Goal: Communication & Community: Answer question/provide support

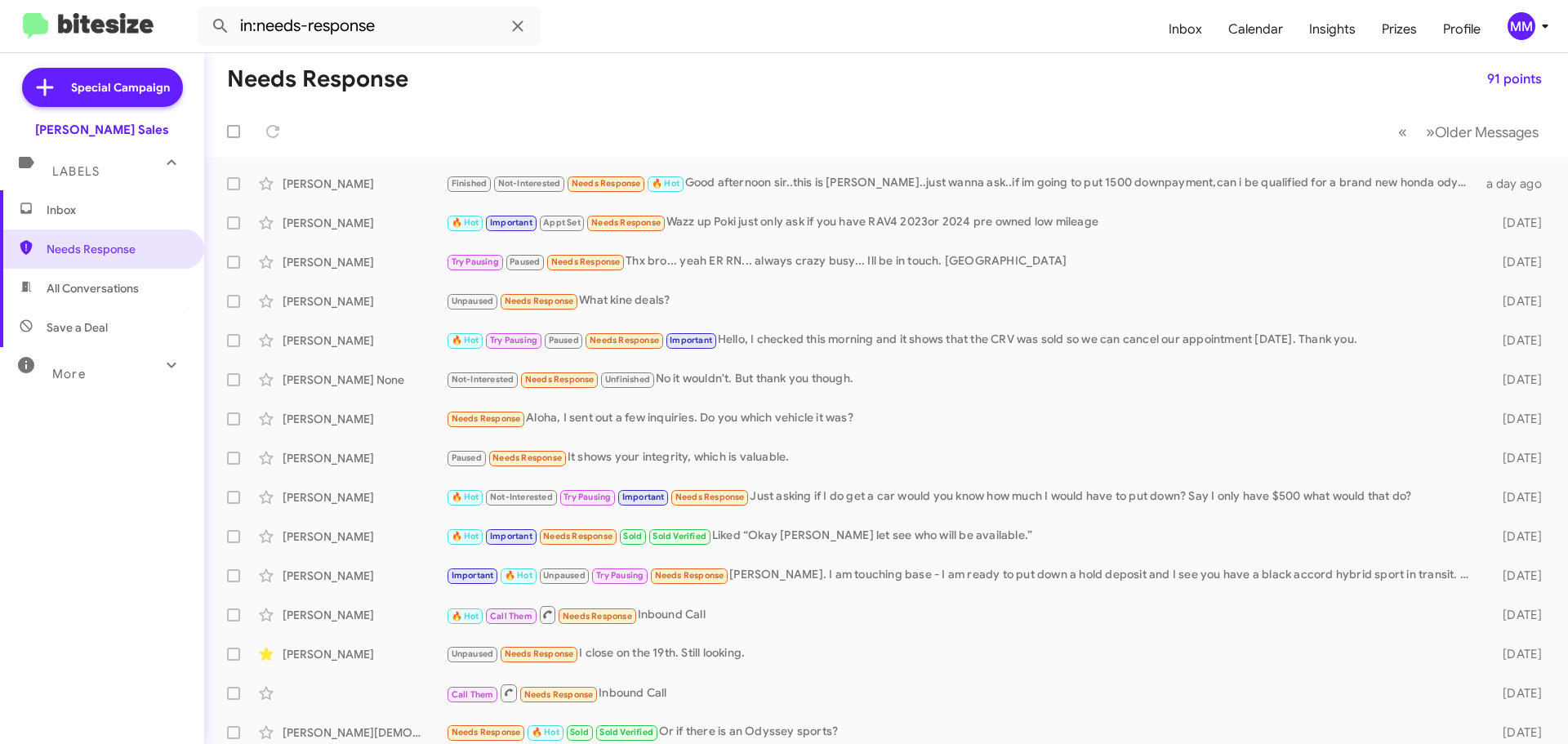
click at [250, 121] on div at bounding box center [237, 131] width 39 height 32
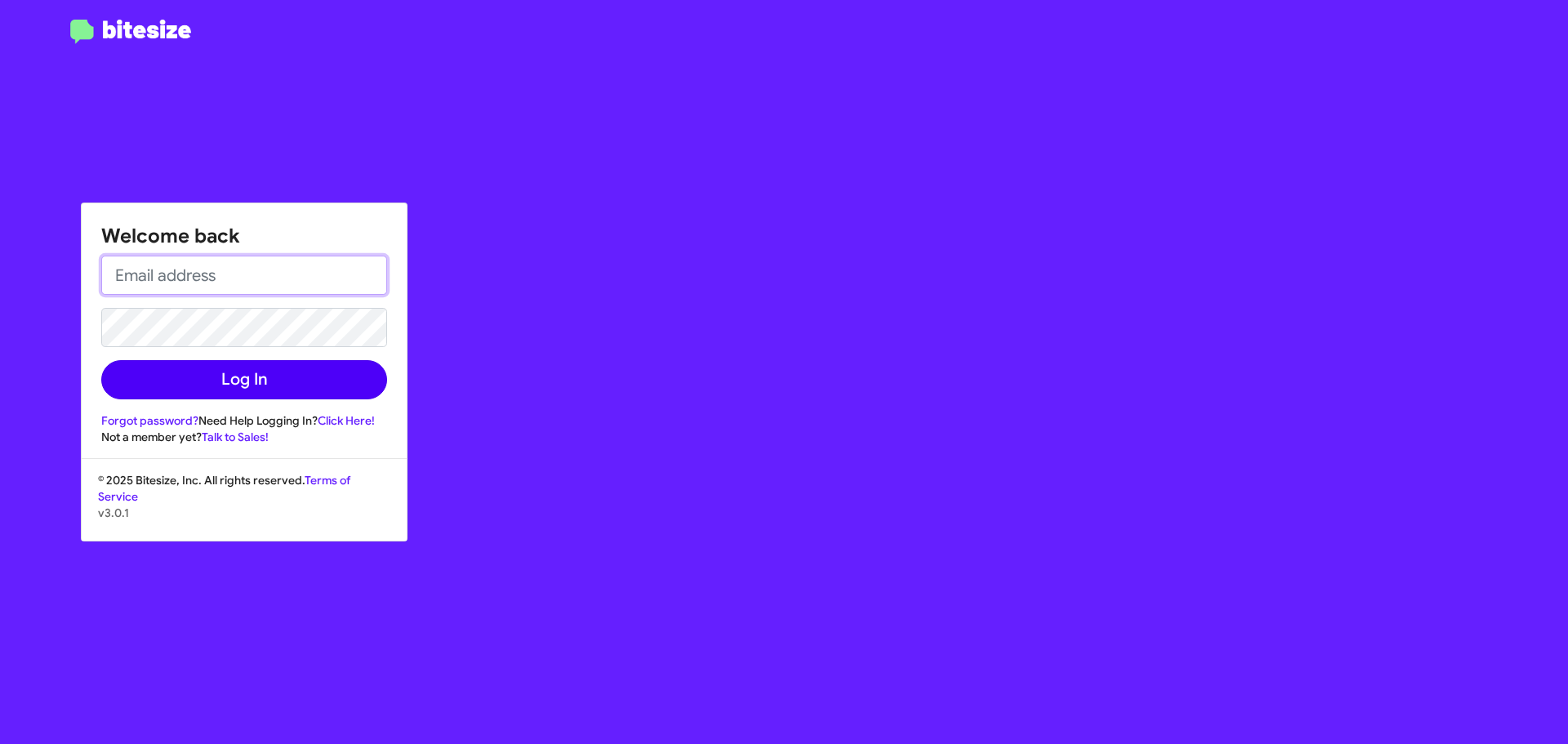
type input "[EMAIL_ADDRESS][DOMAIN_NAME]"
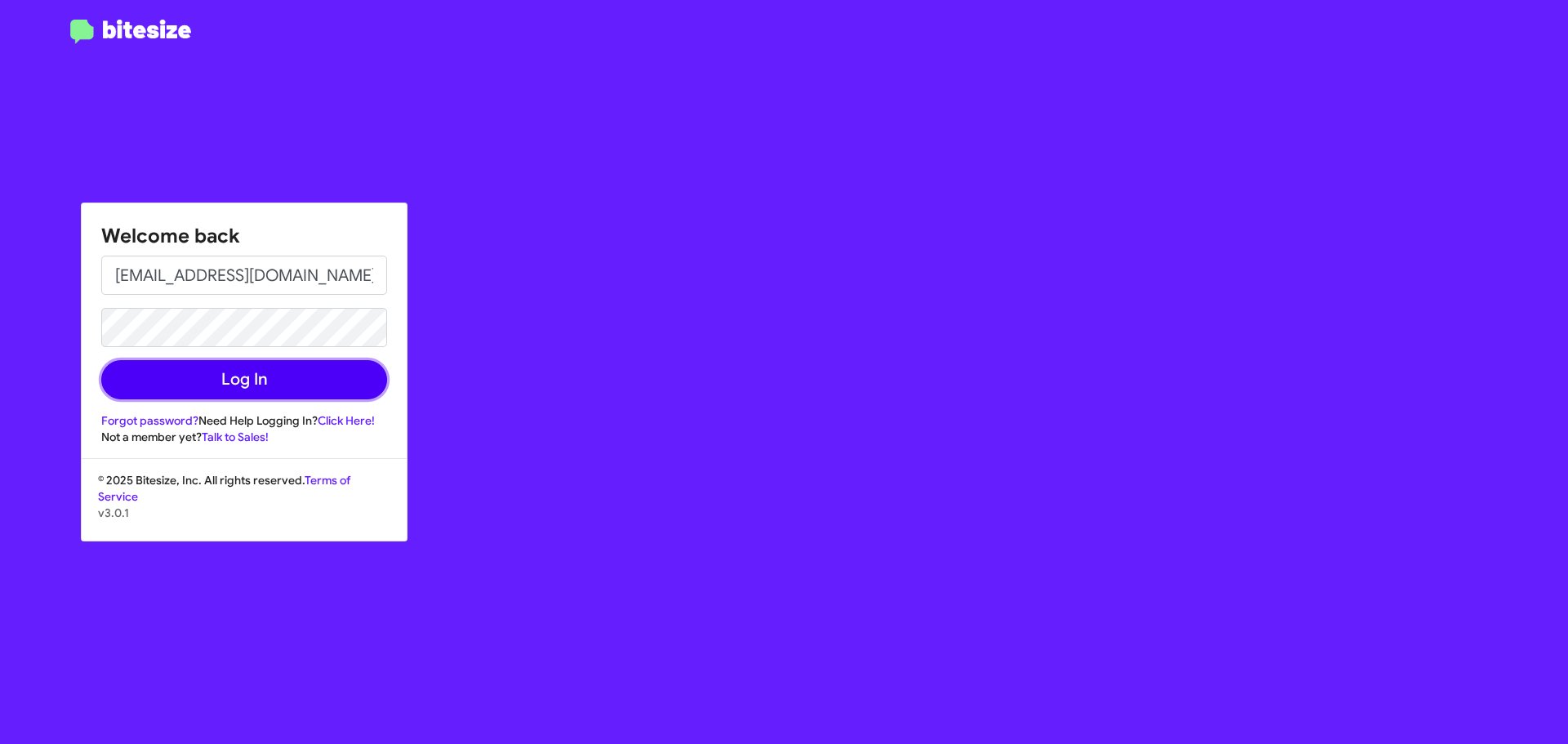
click at [239, 373] on button "Log In" at bounding box center [244, 380] width 286 height 39
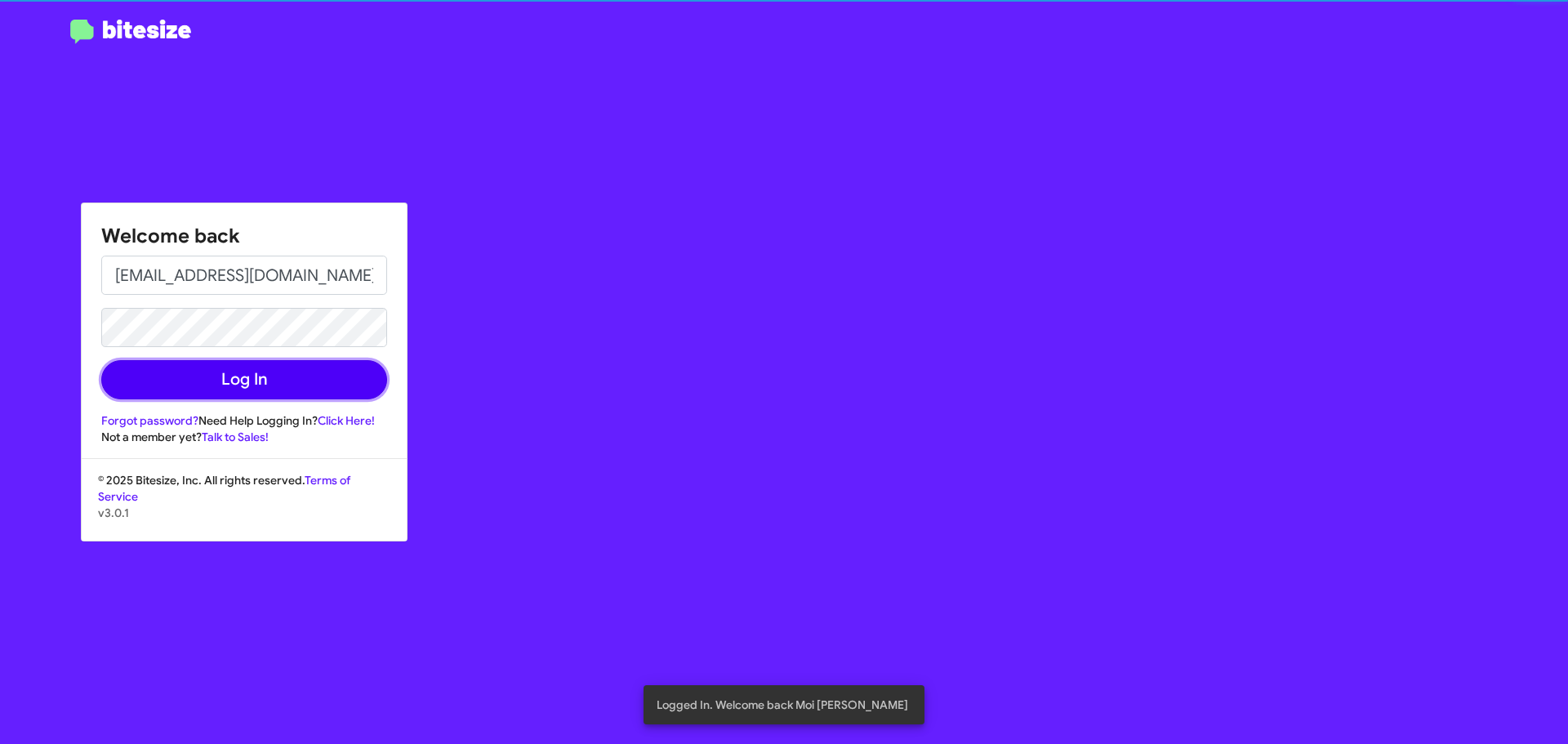
click at [253, 388] on button "Log In" at bounding box center [244, 380] width 286 height 39
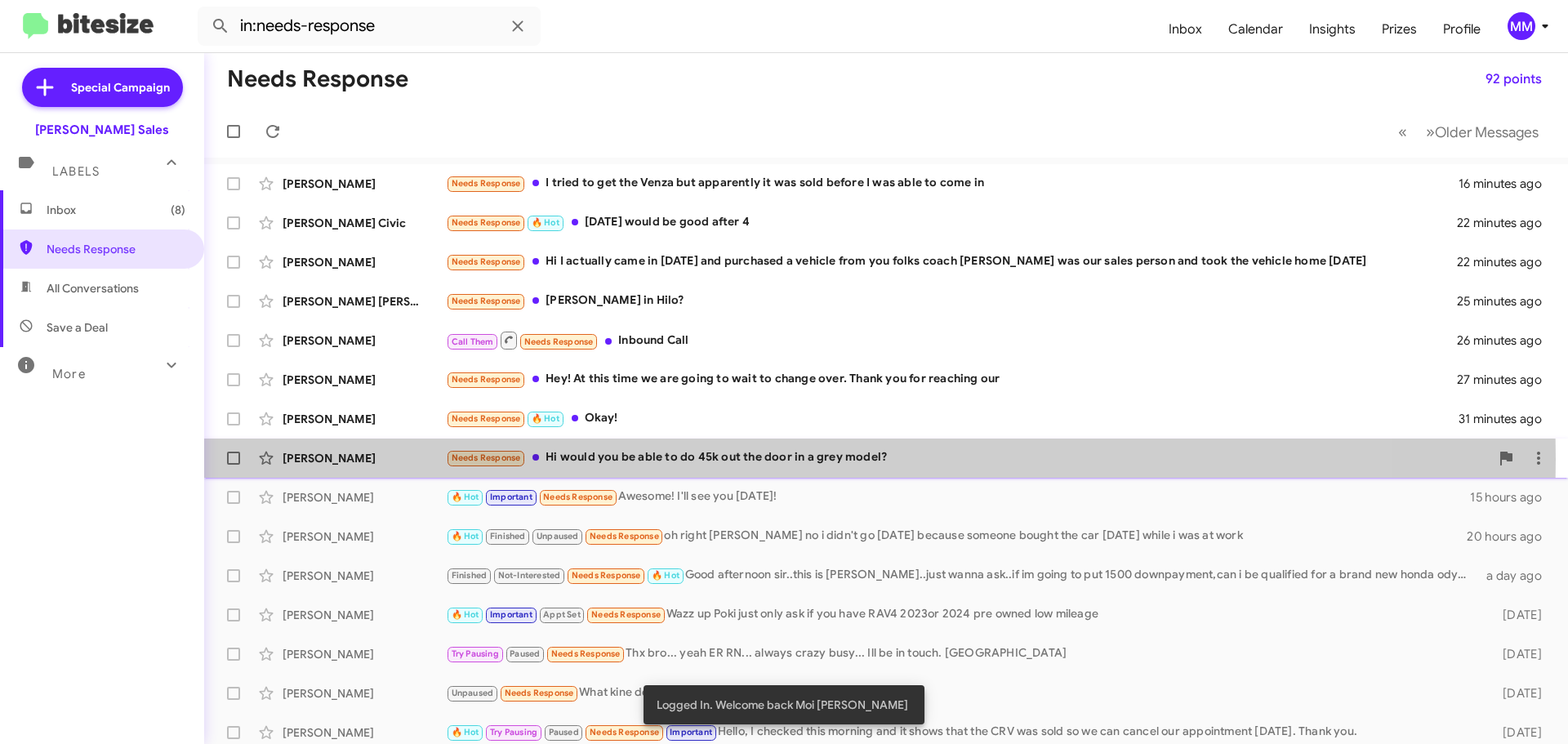
click at [644, 459] on div "Needs Response Hi would you be able to do 45k out the door in a grey model?" at bounding box center [968, 458] width 1043 height 19
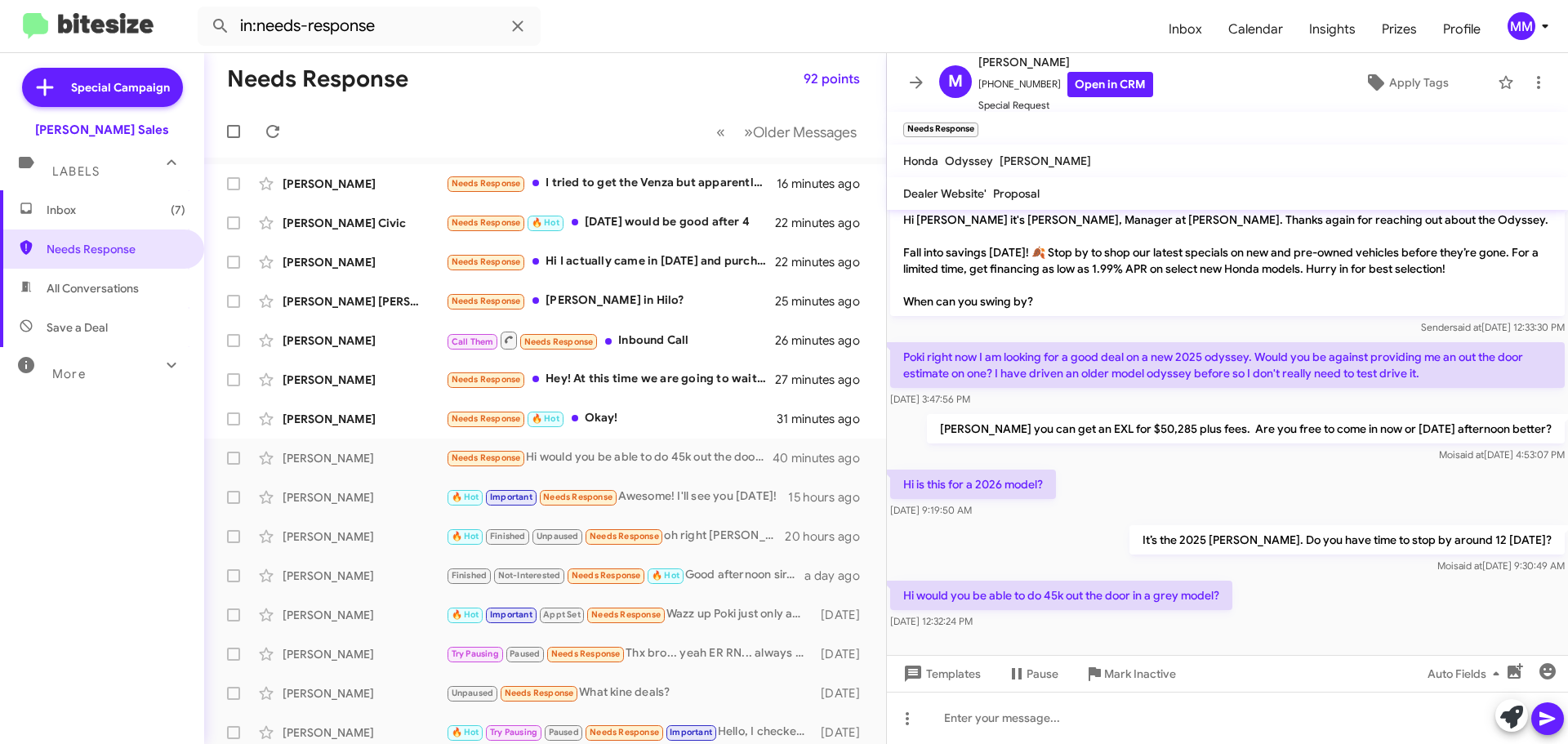
scroll to position [10, 0]
click at [1105, 80] on link "Open in CRM" at bounding box center [1110, 84] width 86 height 26
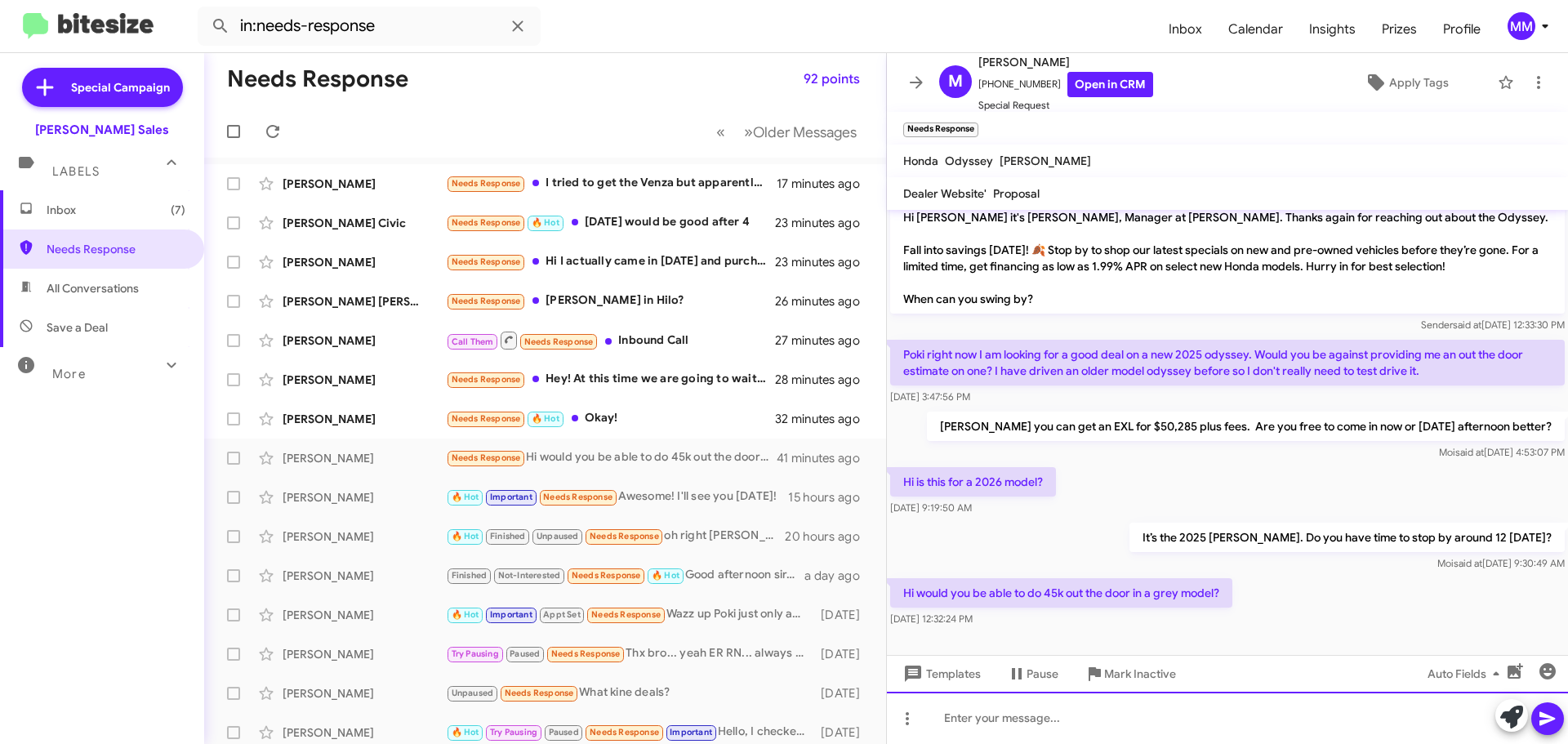
drag, startPoint x: 1006, startPoint y: 721, endPoint x: 1013, endPoint y: 729, distance: 10.6
click at [1012, 728] on div at bounding box center [1227, 718] width 681 height 52
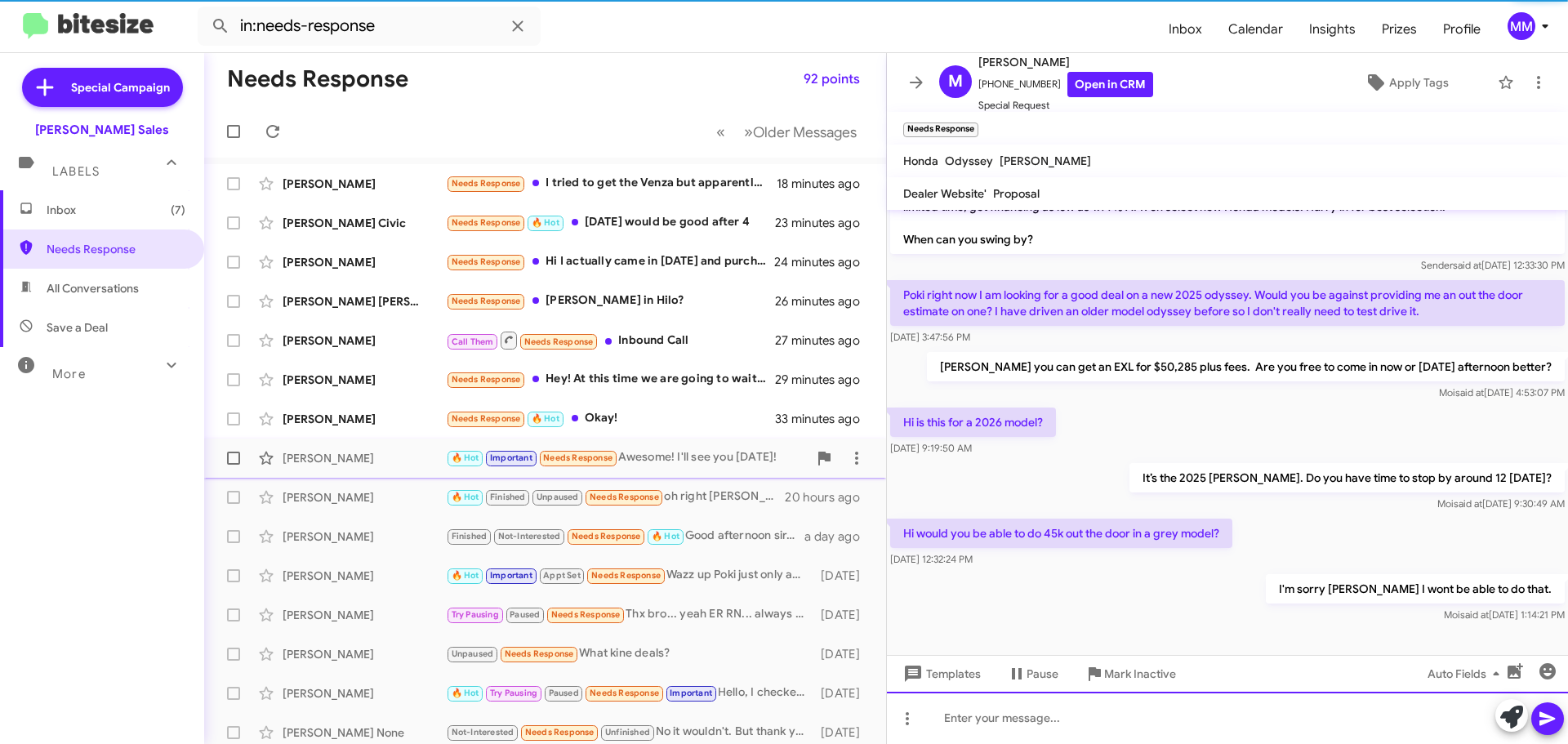
scroll to position [37, 0]
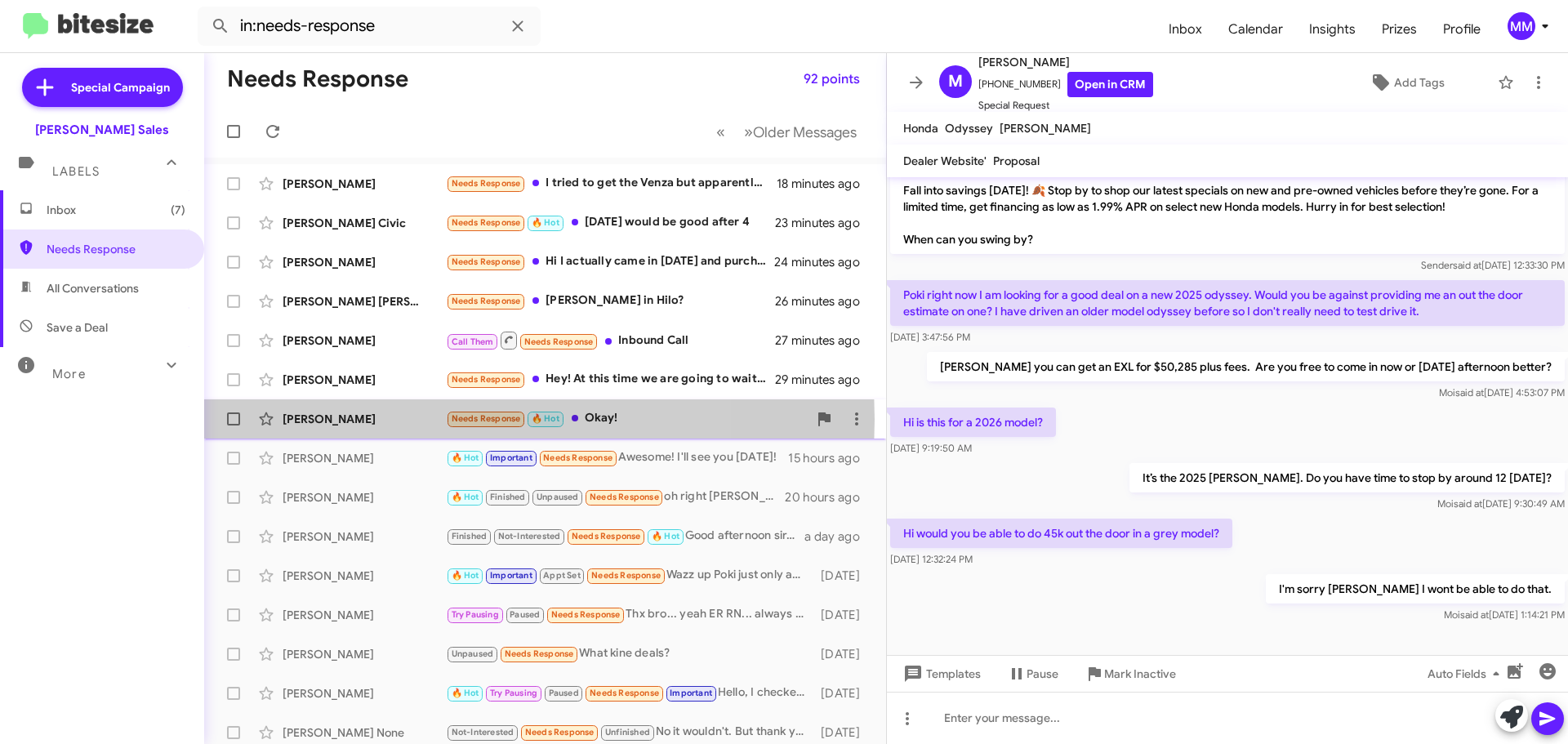
click at [387, 419] on div "[PERSON_NAME]" at bounding box center [365, 418] width 164 height 16
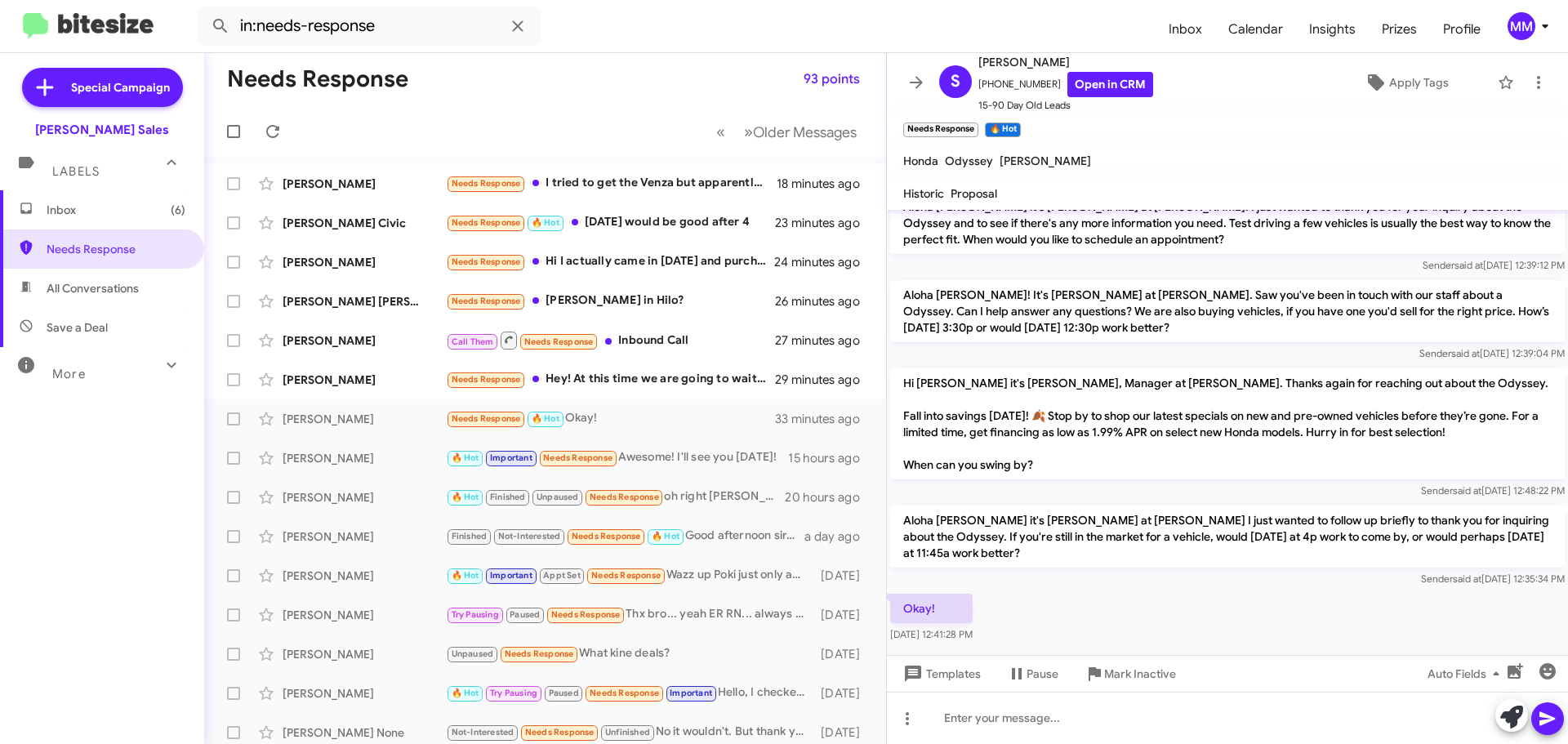
scroll to position [337, 0]
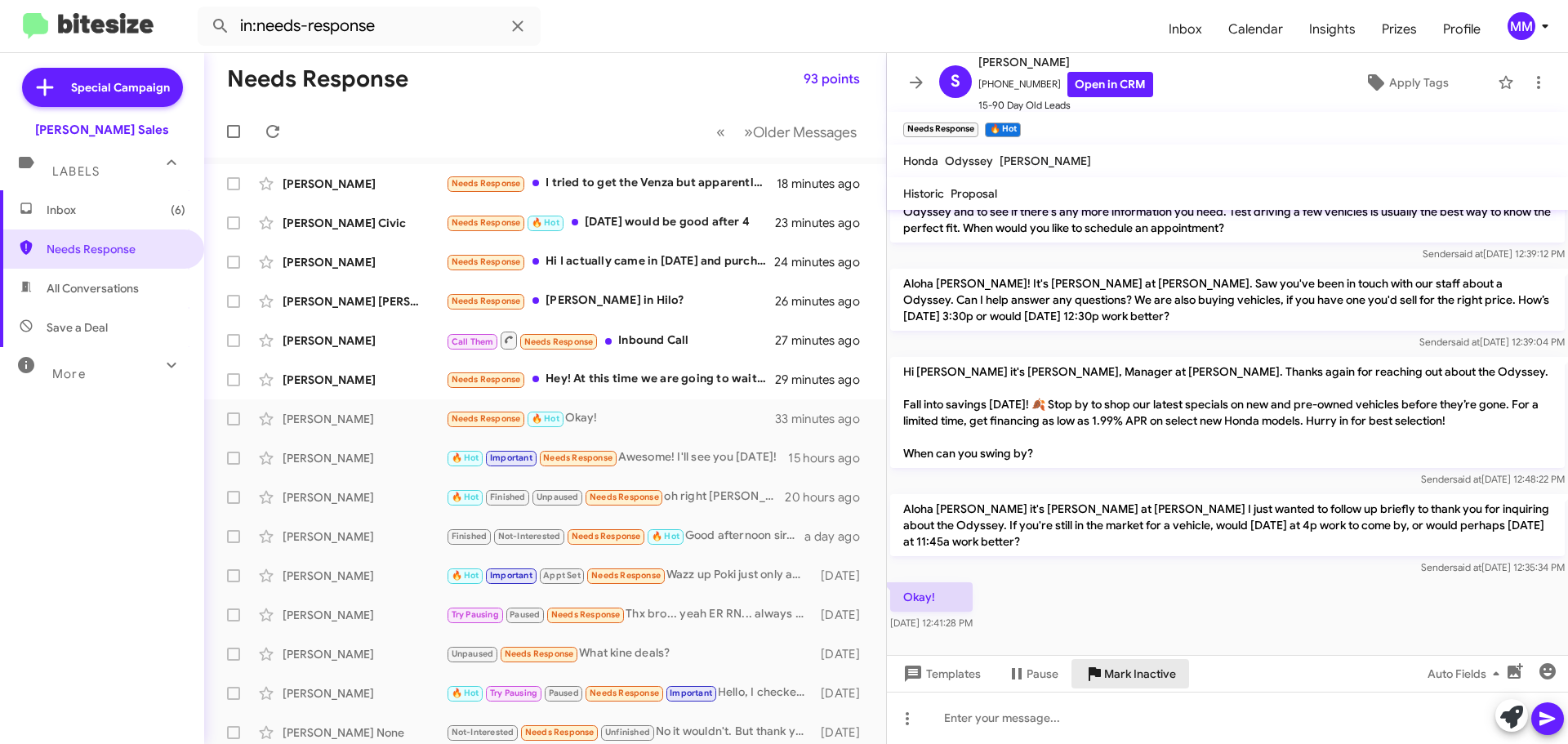
click at [1129, 676] on span "Mark Inactive" at bounding box center [1140, 674] width 72 height 30
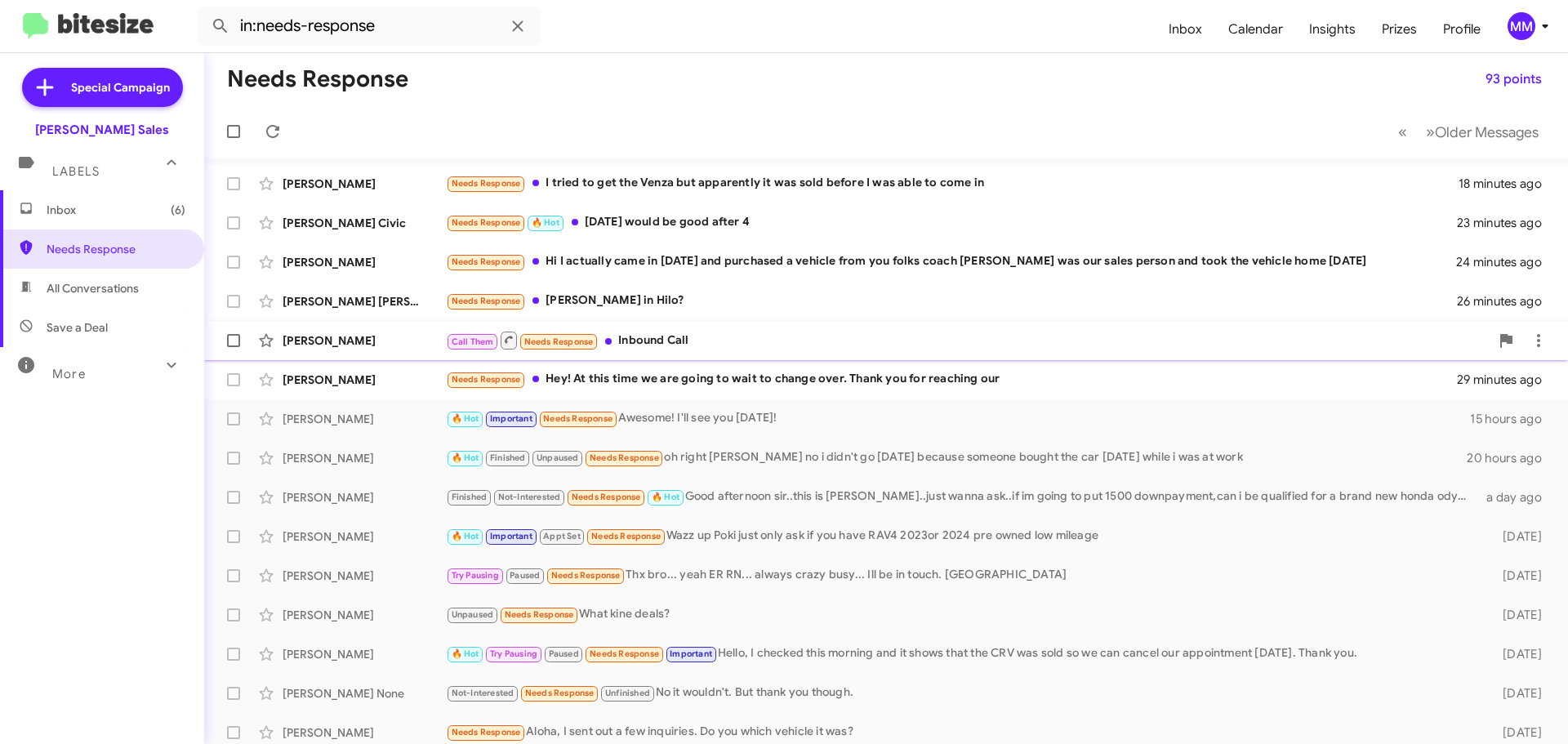
click at [654, 342] on div "Call Them Needs Response Inbound Call" at bounding box center [968, 340] width 1043 height 20
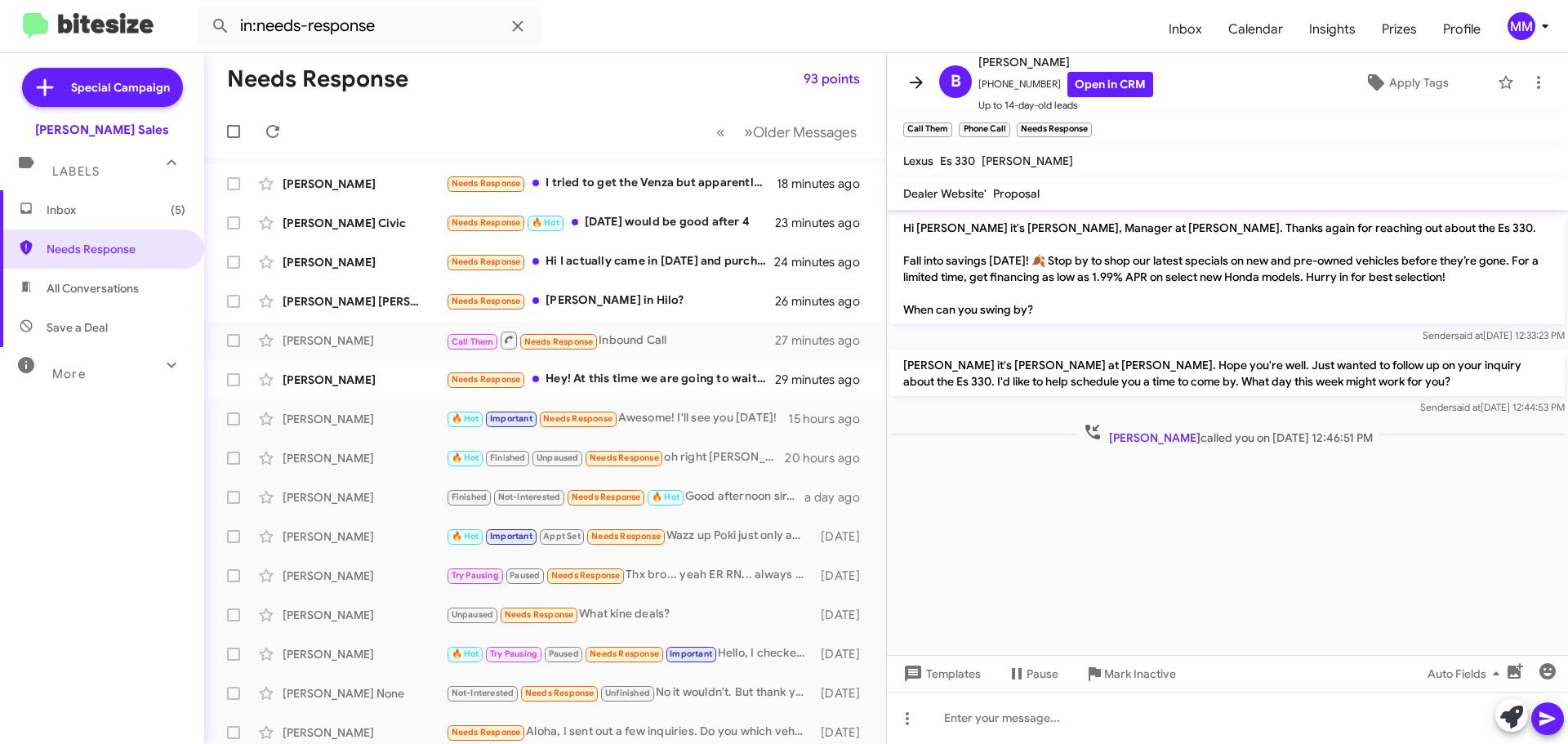
click at [918, 80] on icon at bounding box center [916, 82] width 20 height 20
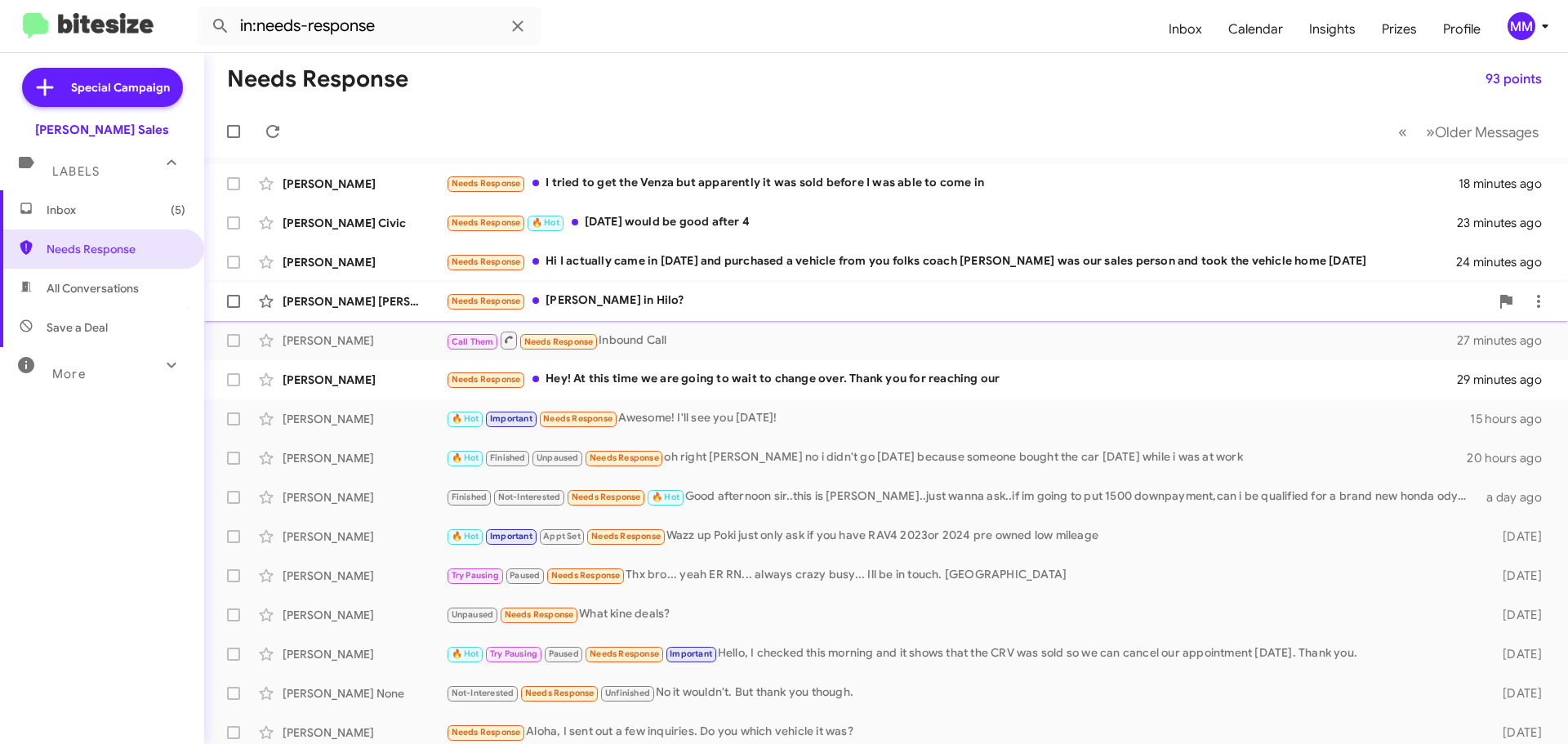
click at [599, 300] on div "Needs Response [PERSON_NAME] in Hilo?" at bounding box center [968, 301] width 1043 height 19
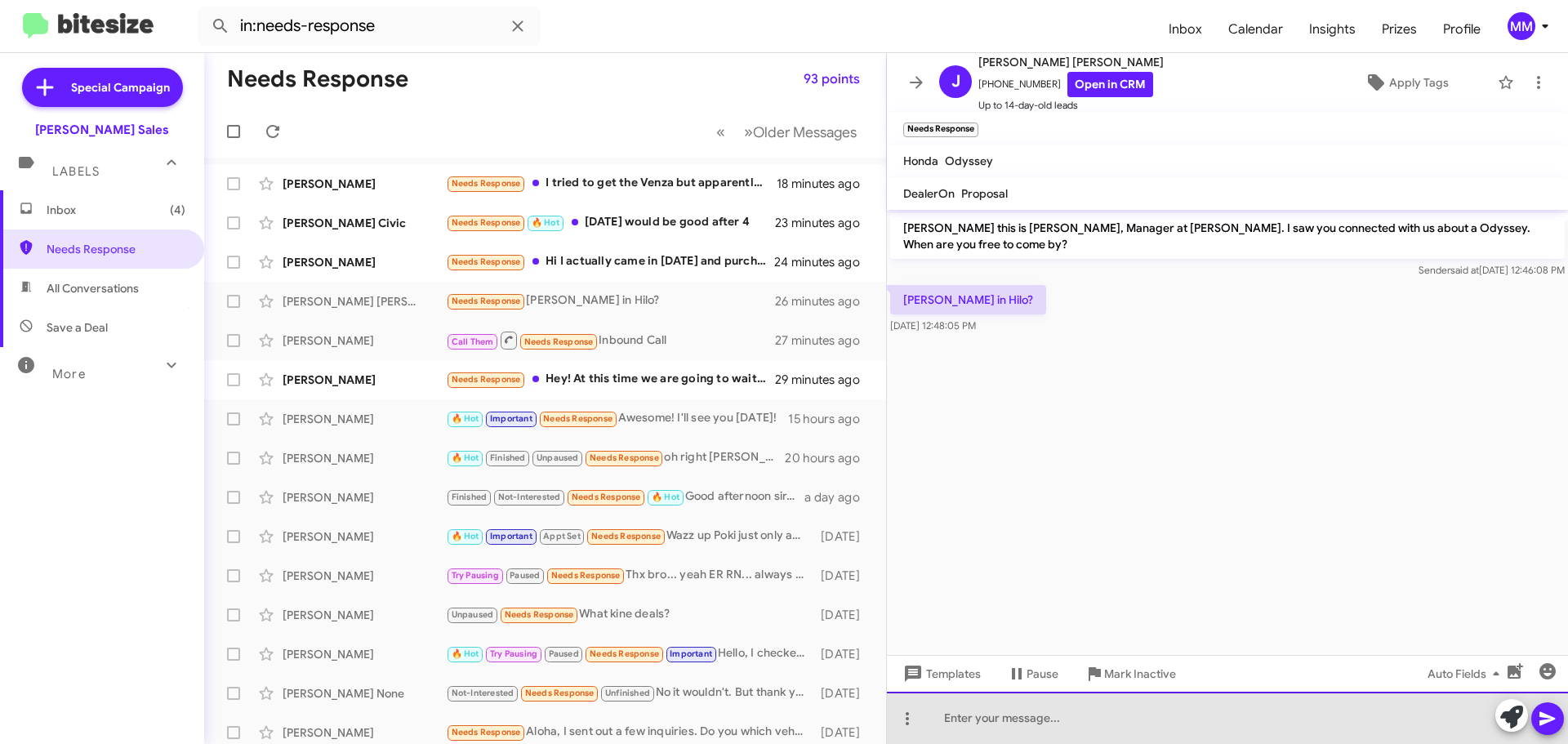
click at [1002, 718] on div at bounding box center [1227, 718] width 681 height 52
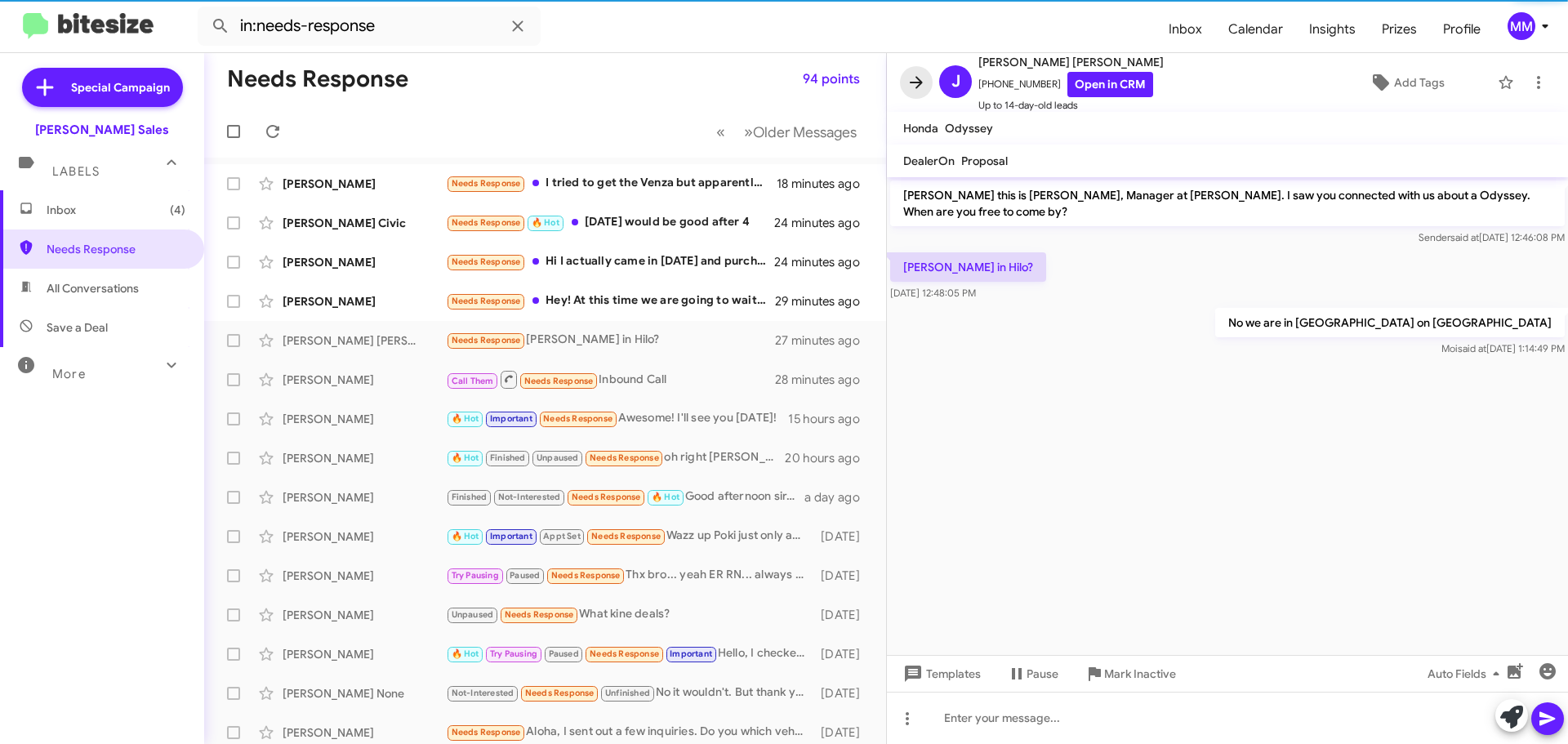
click at [921, 89] on icon at bounding box center [916, 82] width 20 height 20
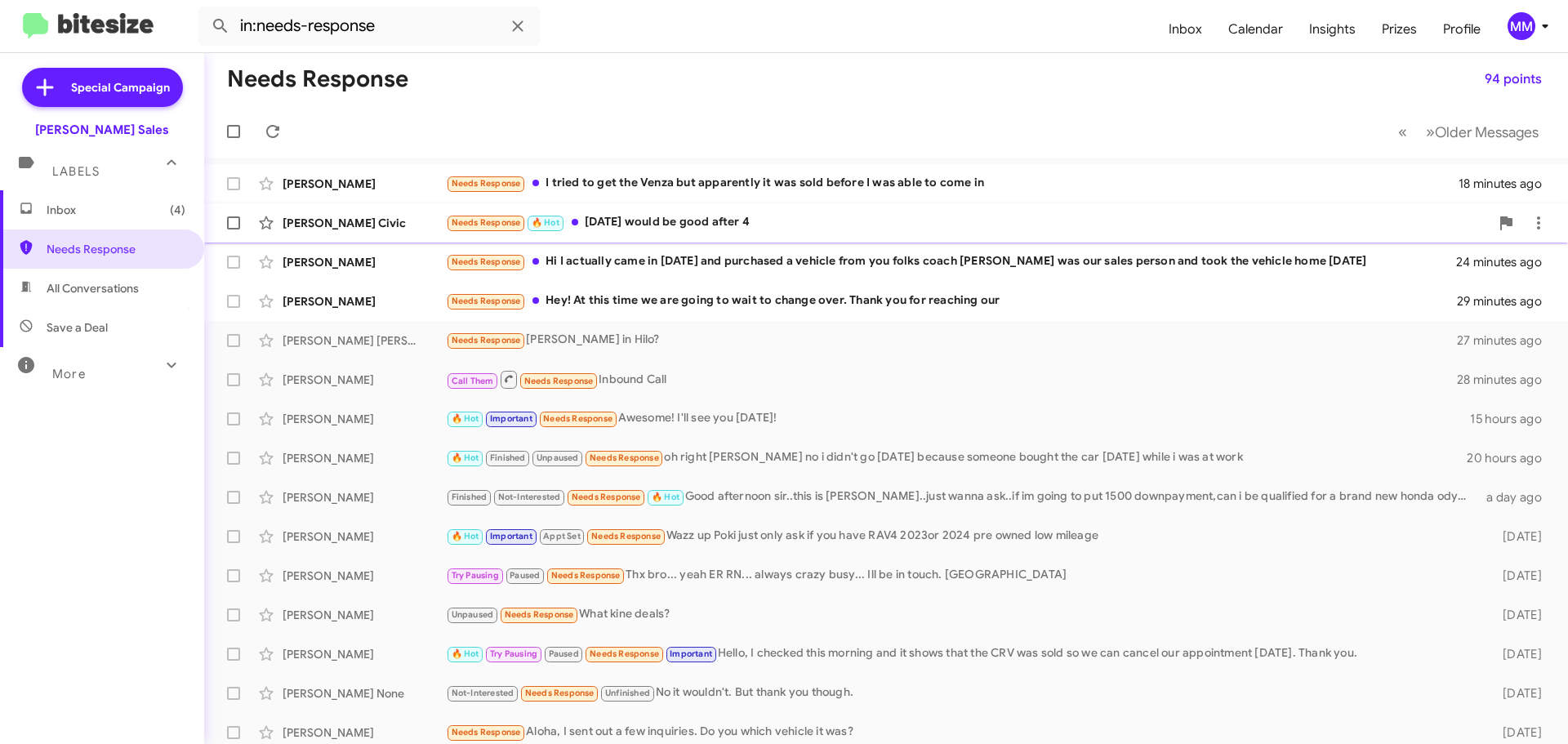
click at [683, 226] on div "Needs Response 🔥 Hot [DATE] would be good after 4" at bounding box center [968, 222] width 1043 height 19
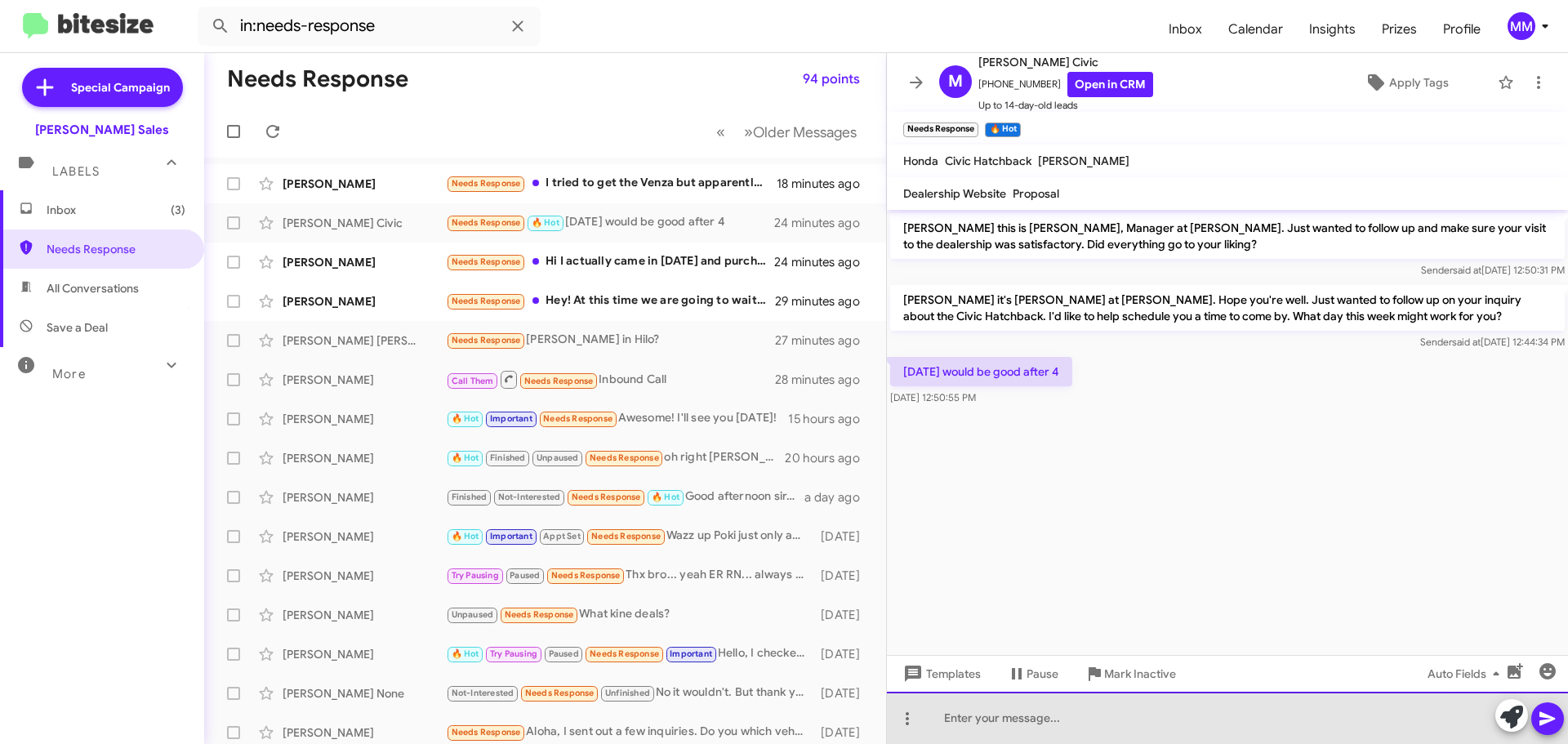
click at [991, 727] on div at bounding box center [1227, 718] width 681 height 52
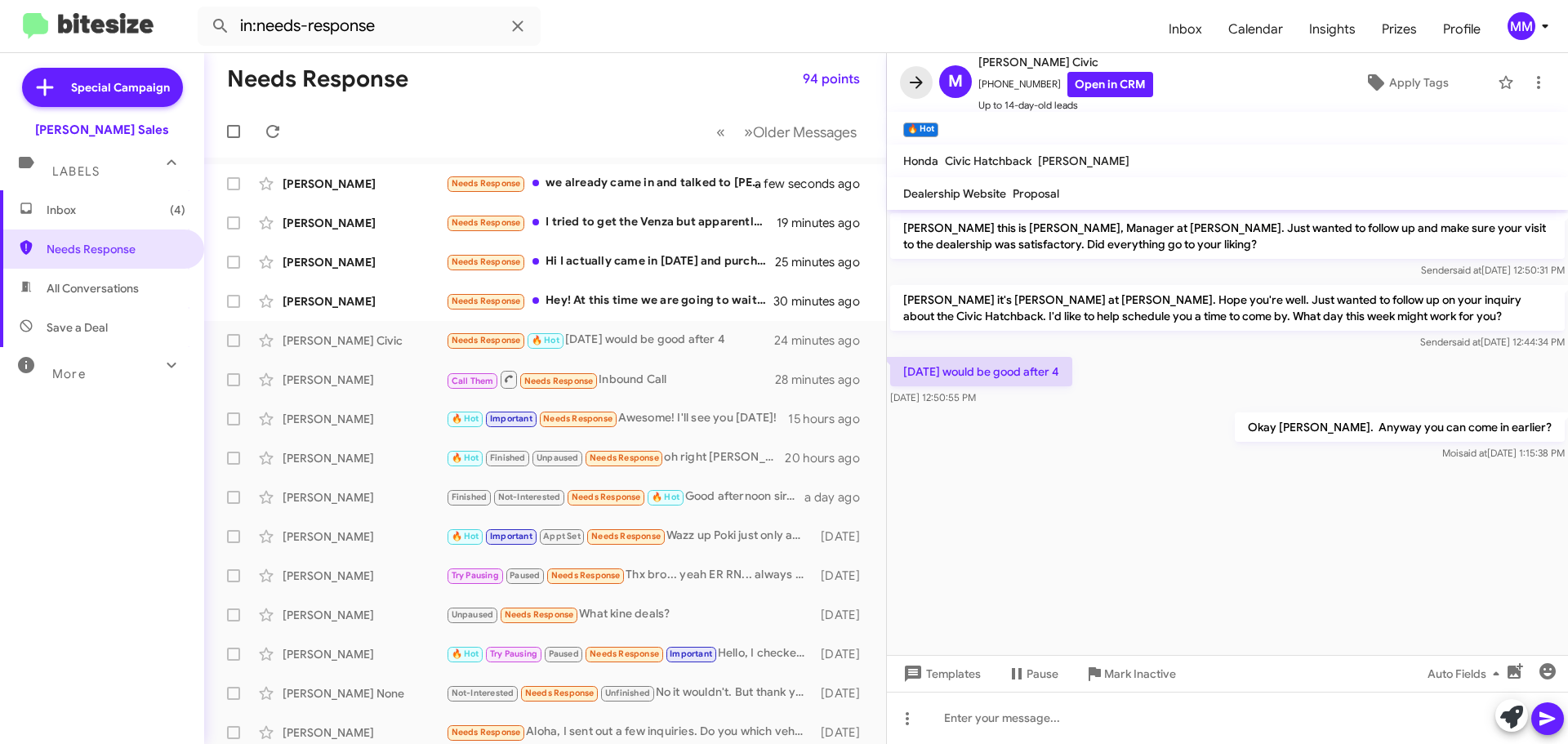
click at [919, 78] on icon at bounding box center [916, 82] width 13 height 12
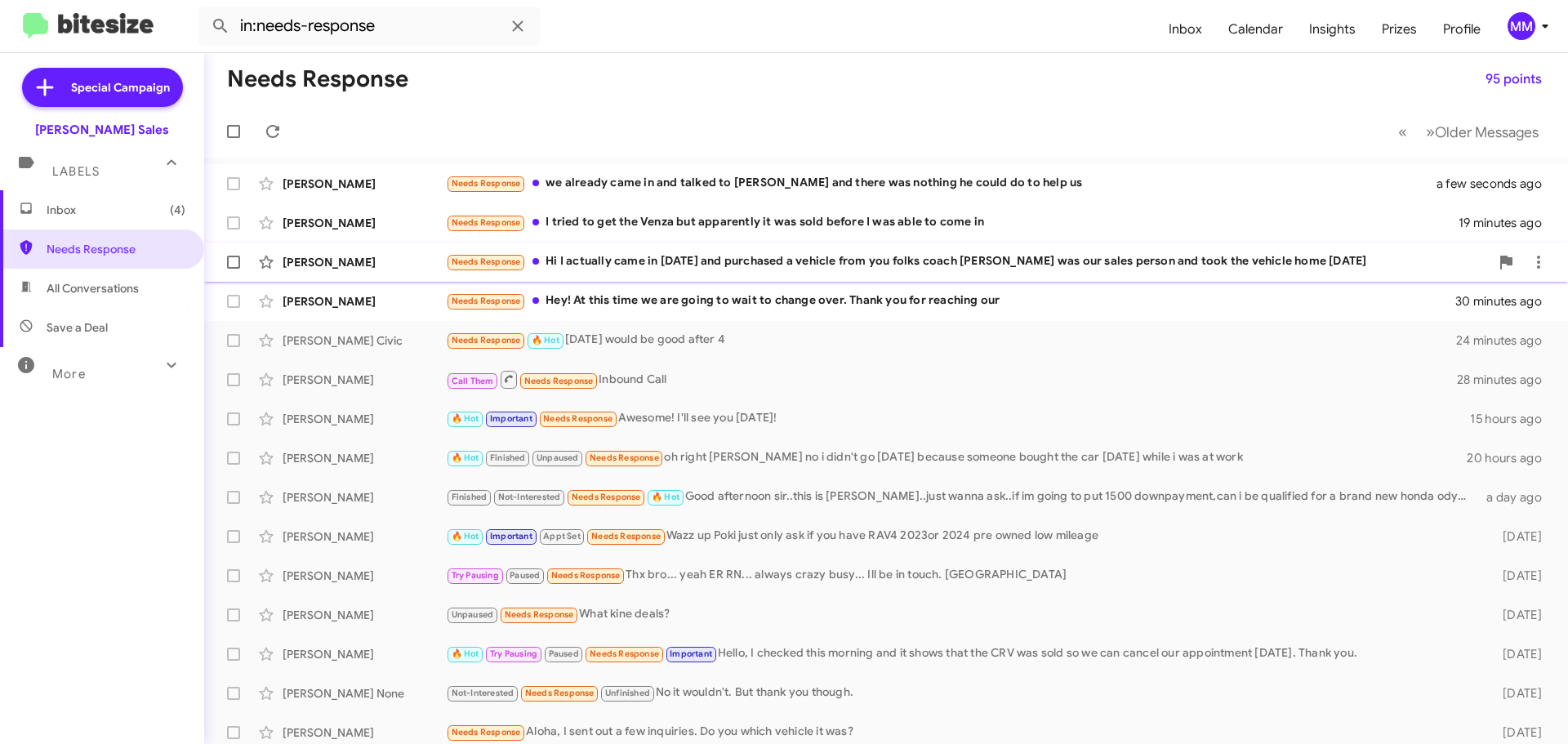
click at [887, 262] on div "Needs Response Hi I actually came in [DATE] and purchased a vehicle from you fo…" at bounding box center [968, 262] width 1043 height 19
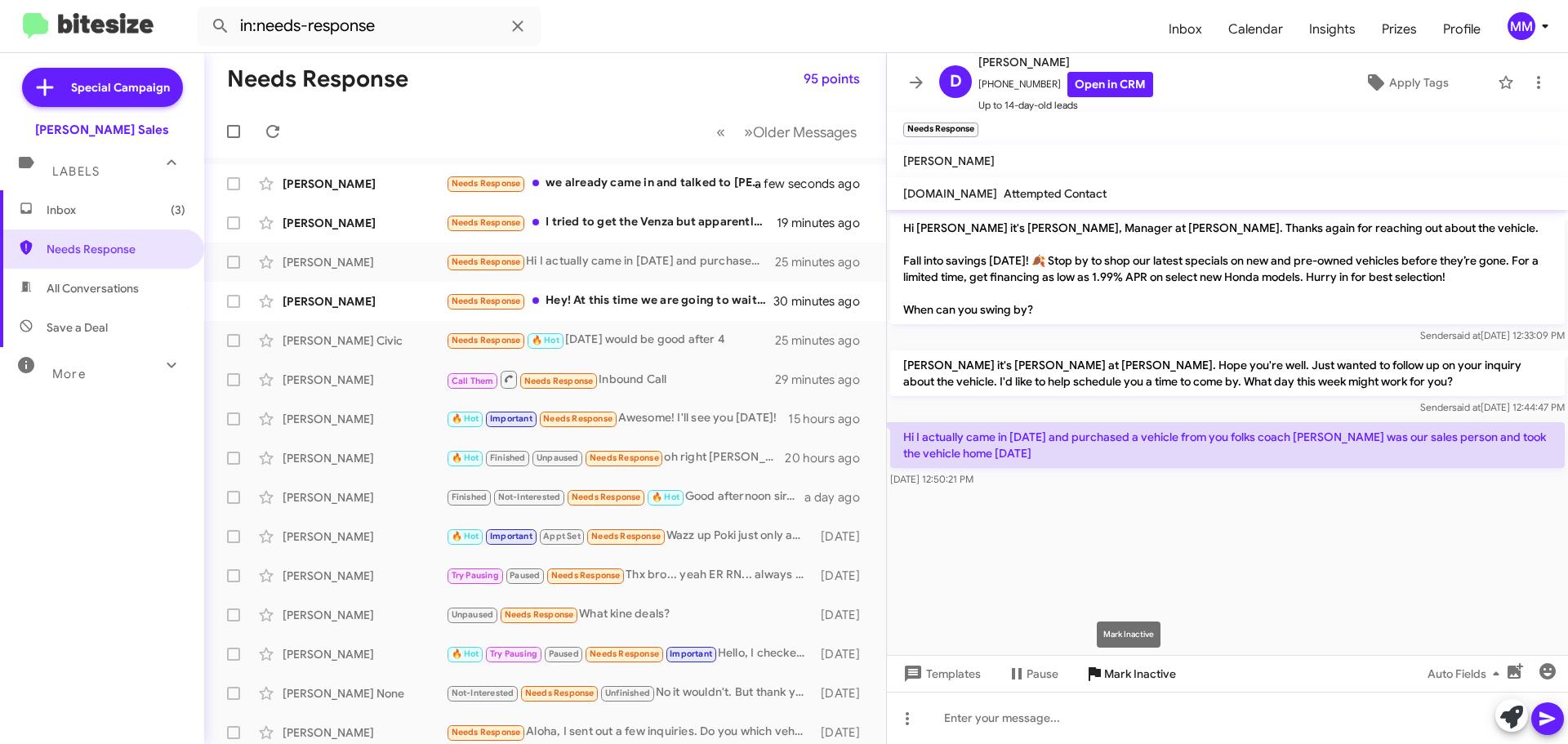
click at [1116, 681] on span "Mark Inactive" at bounding box center [1140, 674] width 72 height 30
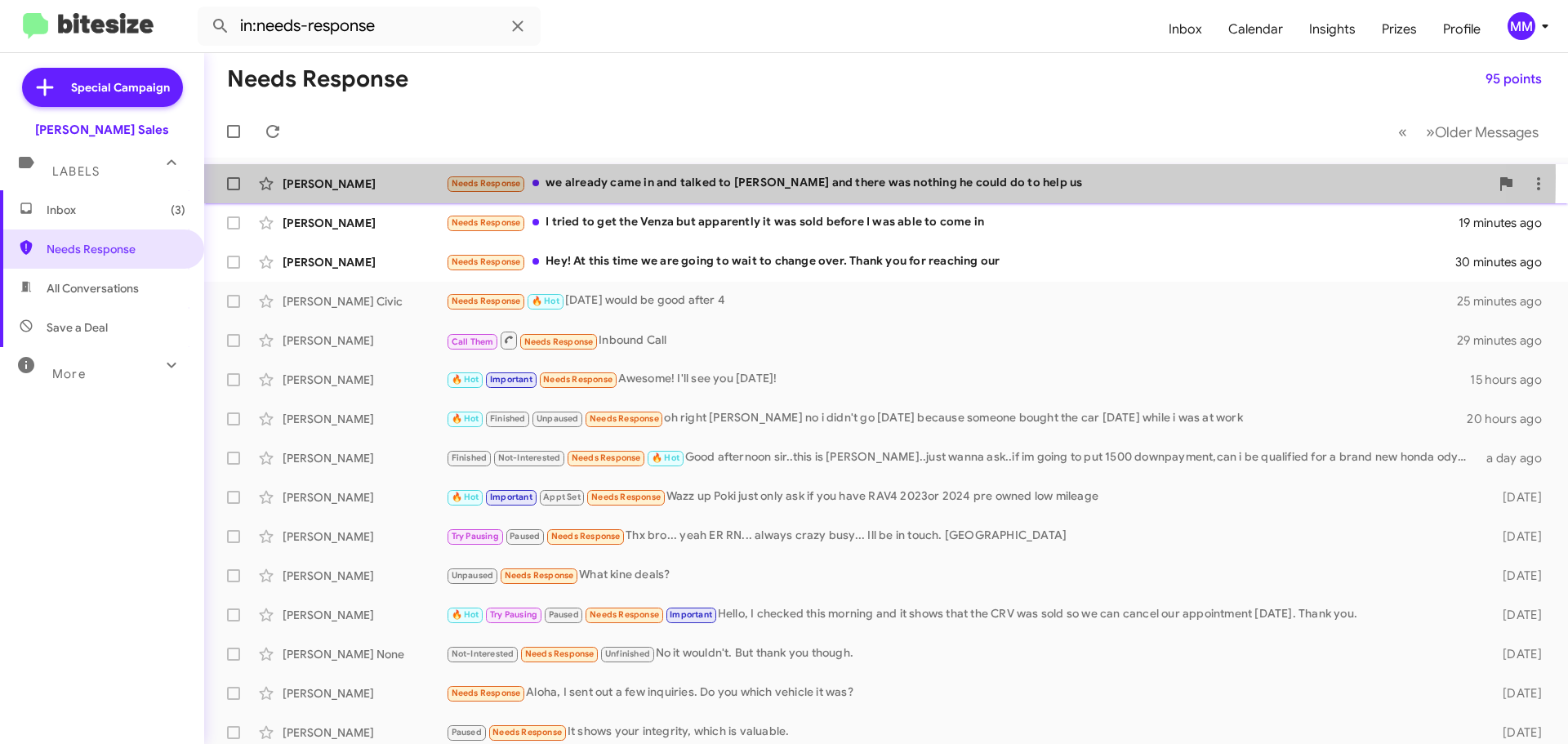
click at [701, 177] on div "Needs Response we already came in and talked to [PERSON_NAME] and there was not…" at bounding box center [968, 183] width 1043 height 19
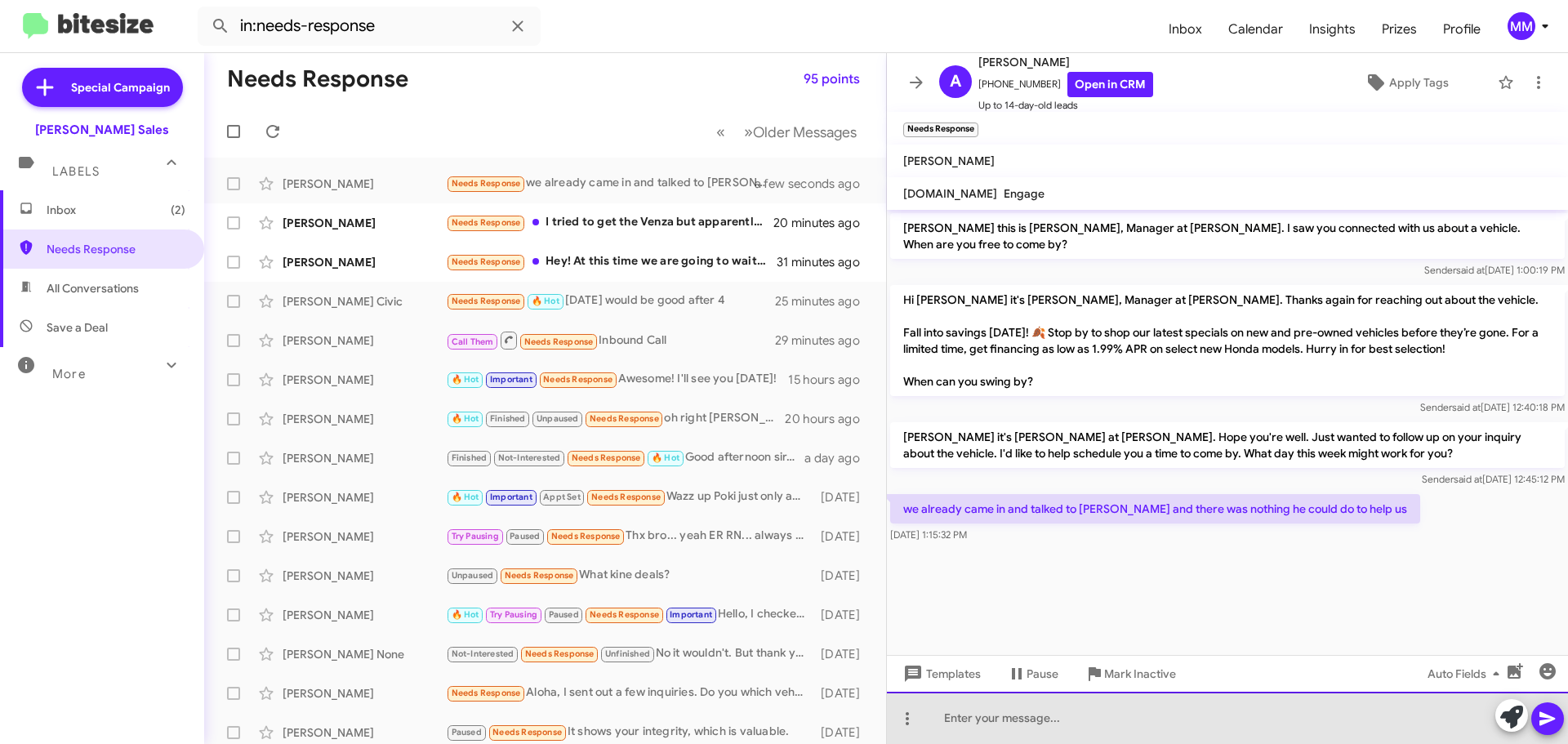
click at [962, 724] on div at bounding box center [1227, 718] width 681 height 52
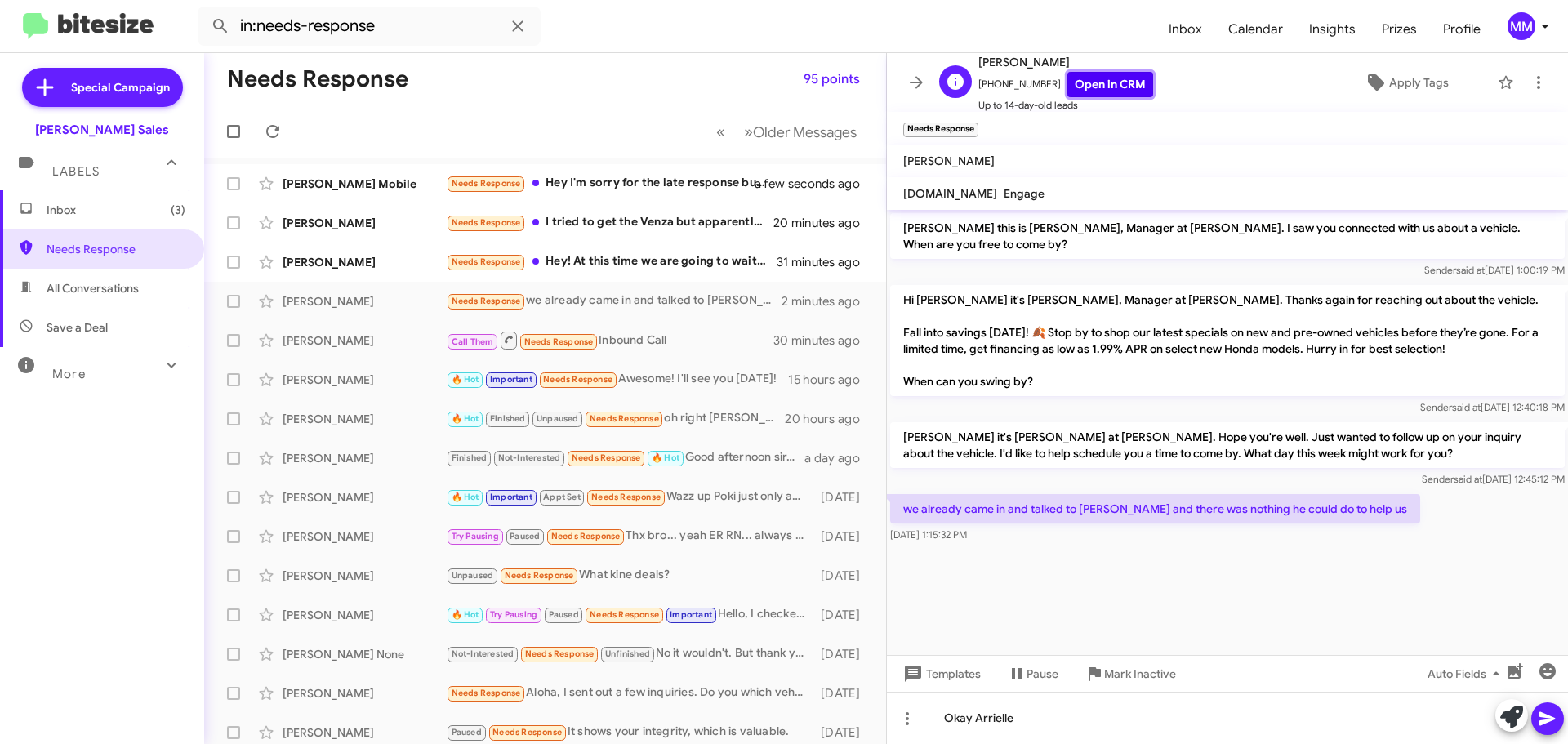
click at [1087, 89] on link "Open in CRM" at bounding box center [1110, 84] width 86 height 26
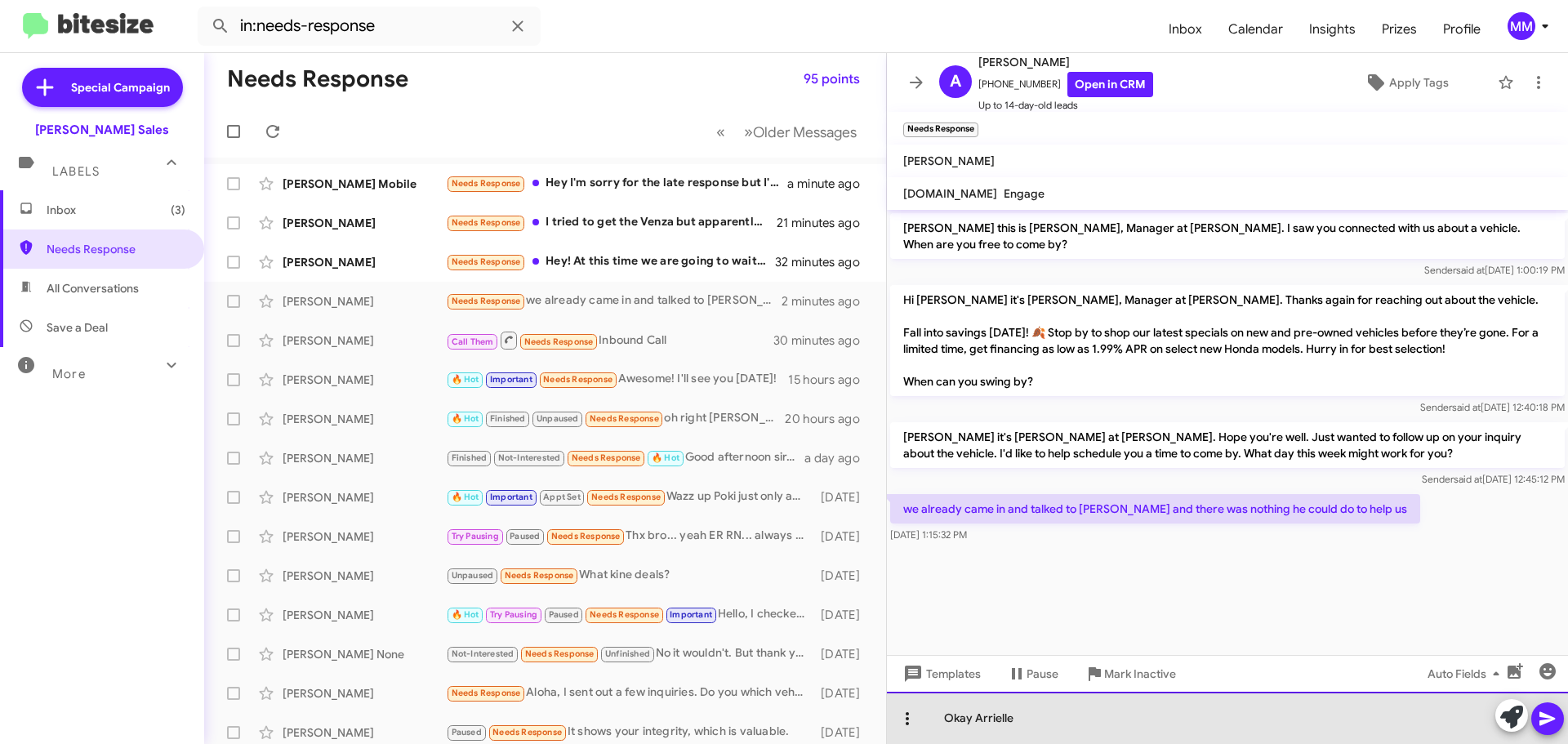
drag, startPoint x: 1042, startPoint y: 719, endPoint x: 918, endPoint y: 721, distance: 124.0
click at [918, 721] on div "Okay Arrielle" at bounding box center [1227, 718] width 681 height 52
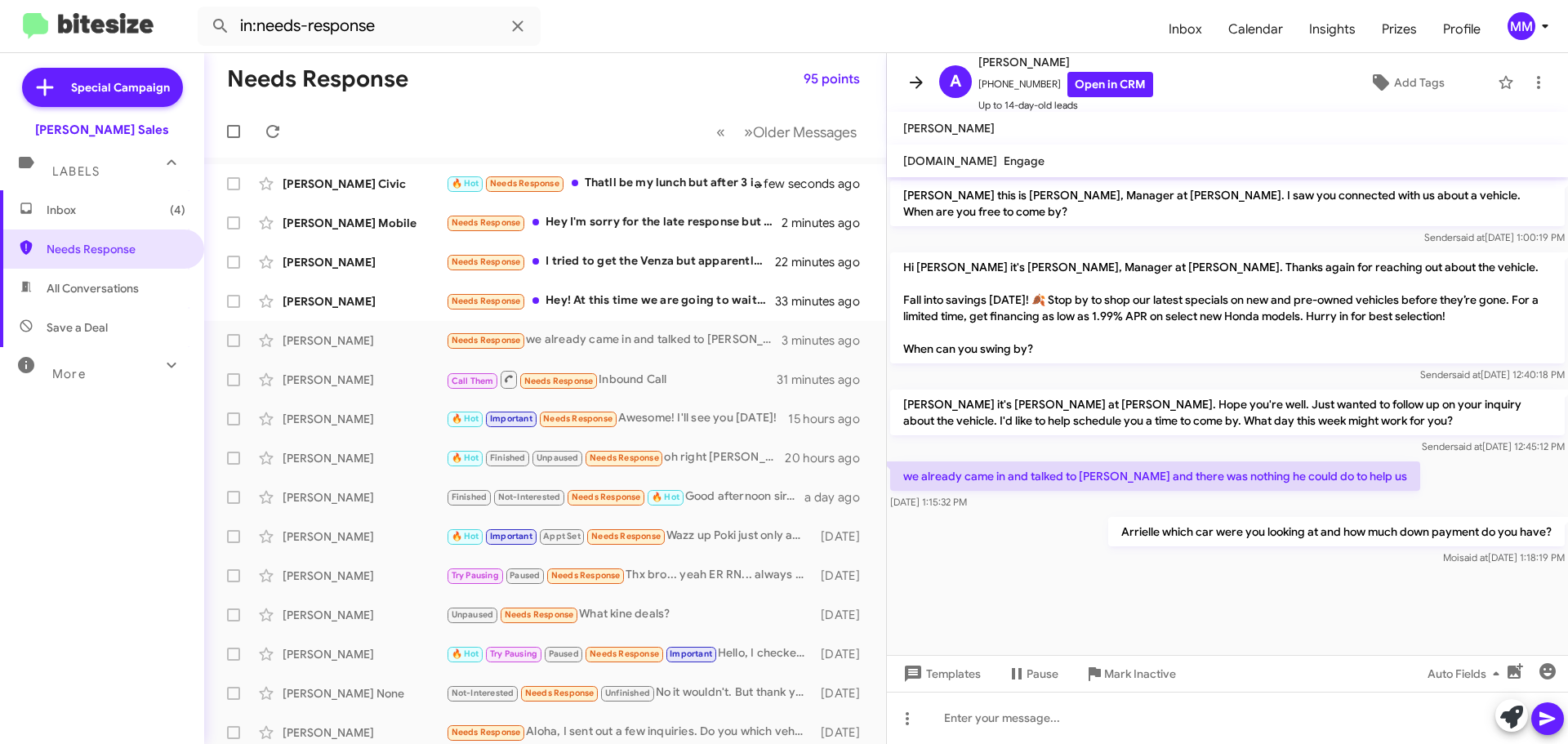
click at [912, 89] on icon at bounding box center [916, 82] width 20 height 20
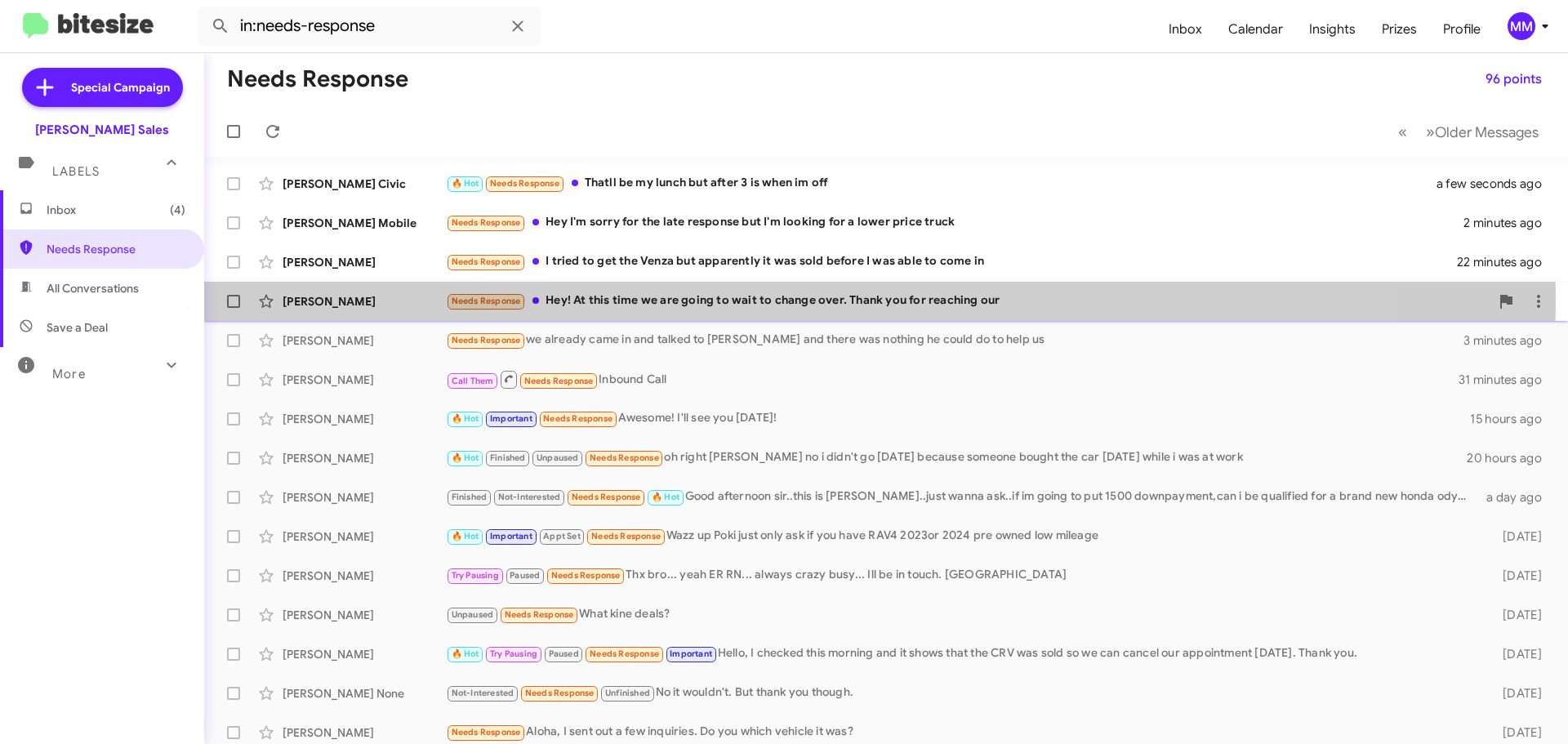
click at [750, 301] on div "Needs Response Hey! At this time we are going to wait to change over. Thank you…" at bounding box center [968, 301] width 1043 height 19
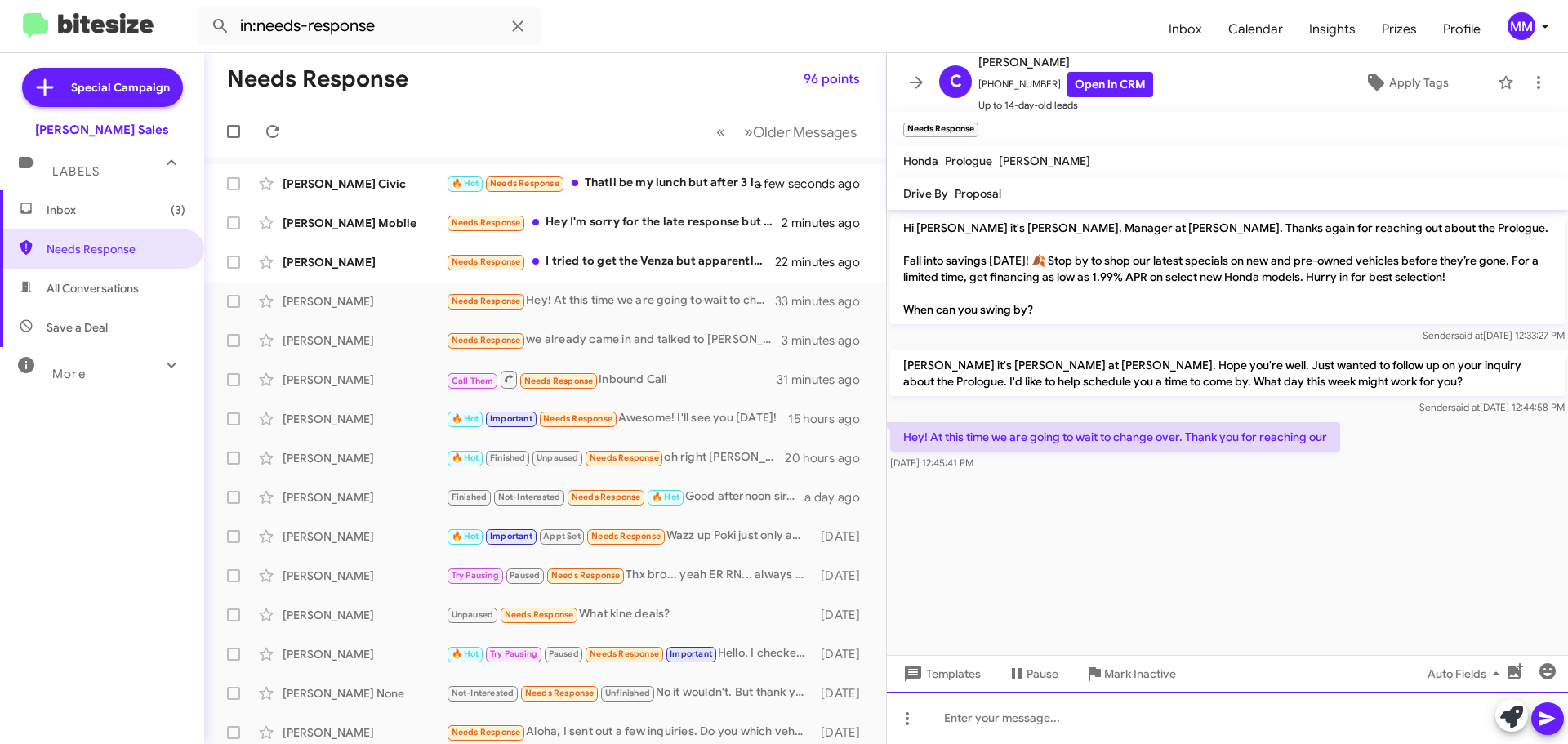
click at [991, 712] on div at bounding box center [1227, 718] width 681 height 52
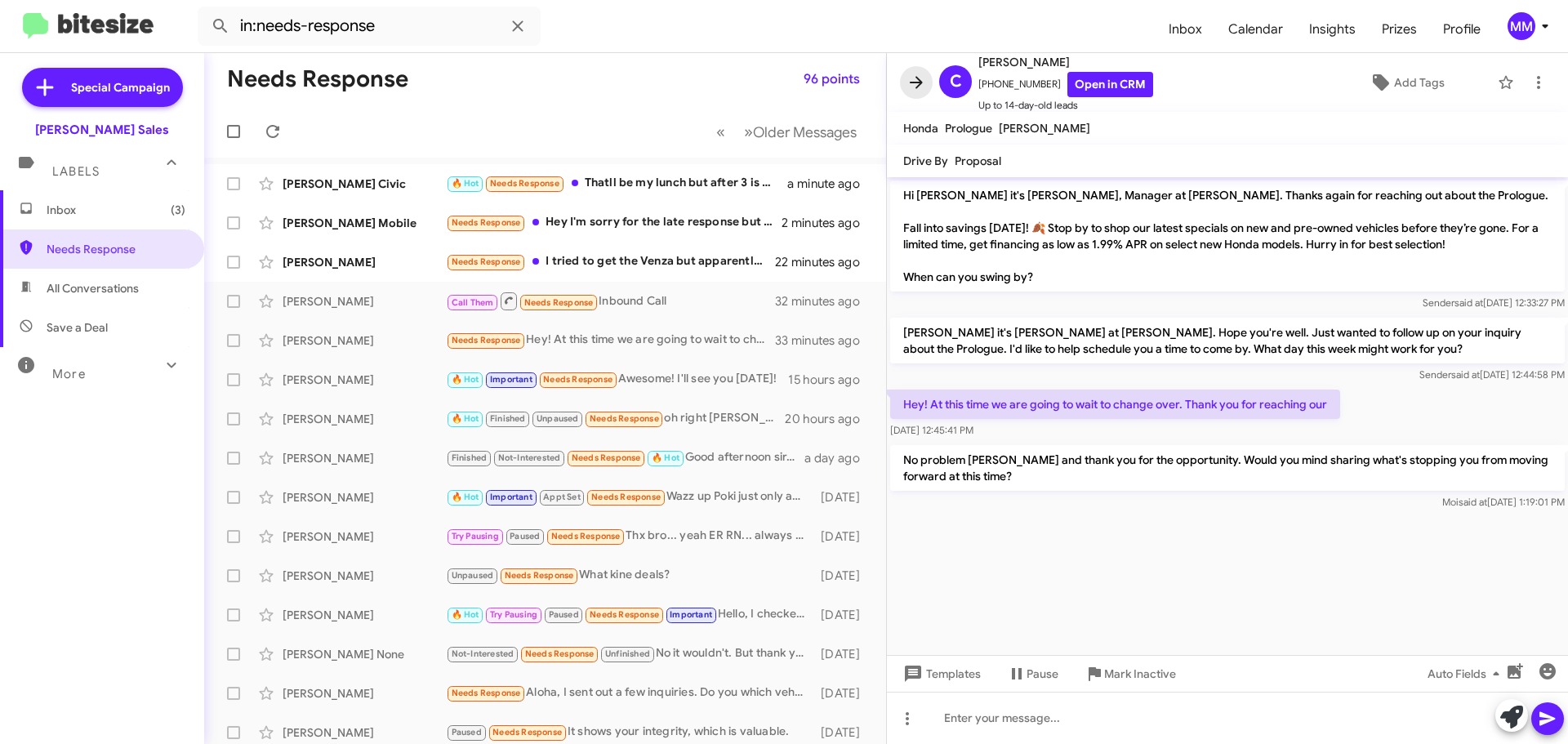
click at [913, 84] on icon at bounding box center [916, 82] width 20 height 20
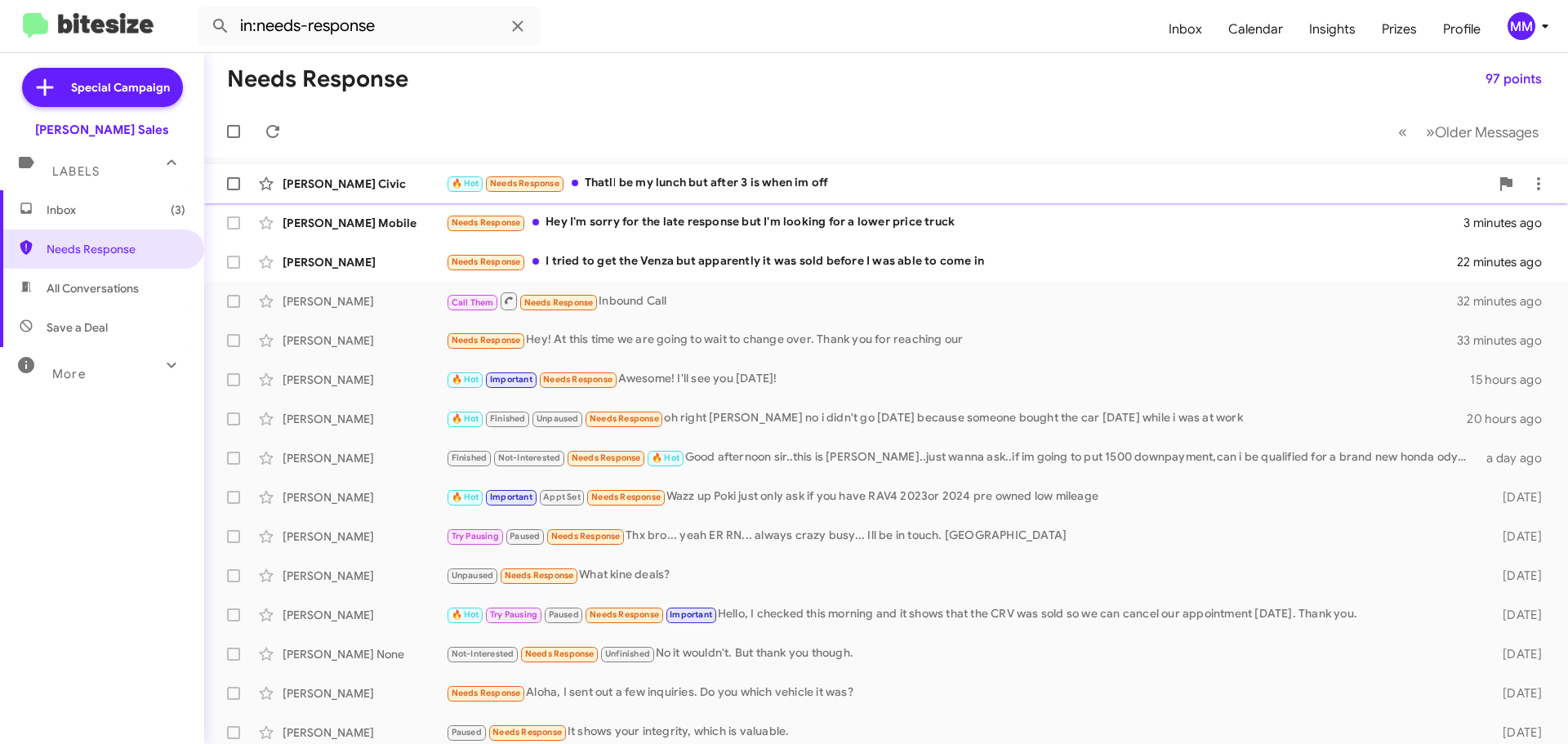
click at [715, 182] on div "🔥 Hot Needs Response Thatll be my lunch but after 3 is when im off" at bounding box center [968, 183] width 1043 height 19
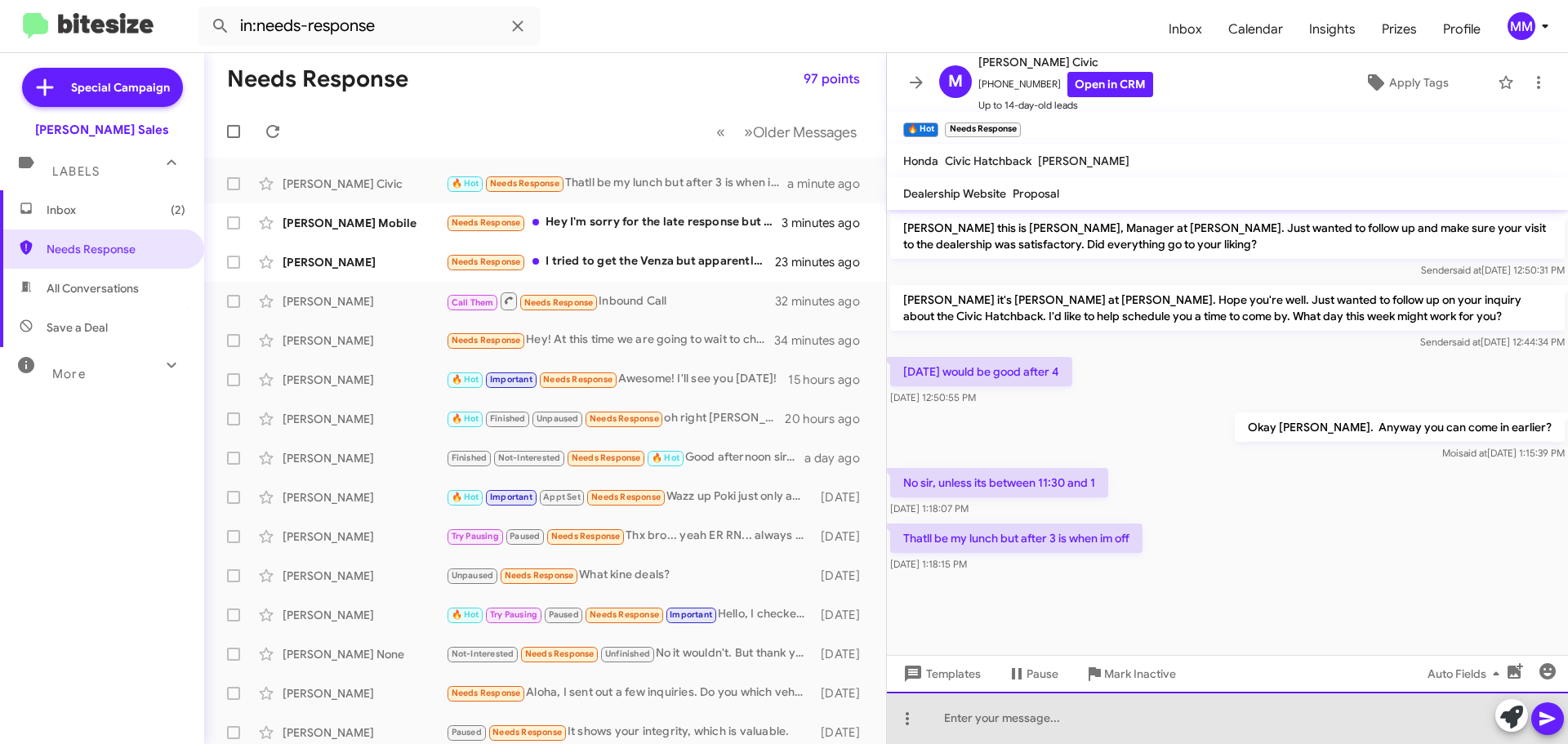
click at [986, 716] on div at bounding box center [1227, 718] width 681 height 52
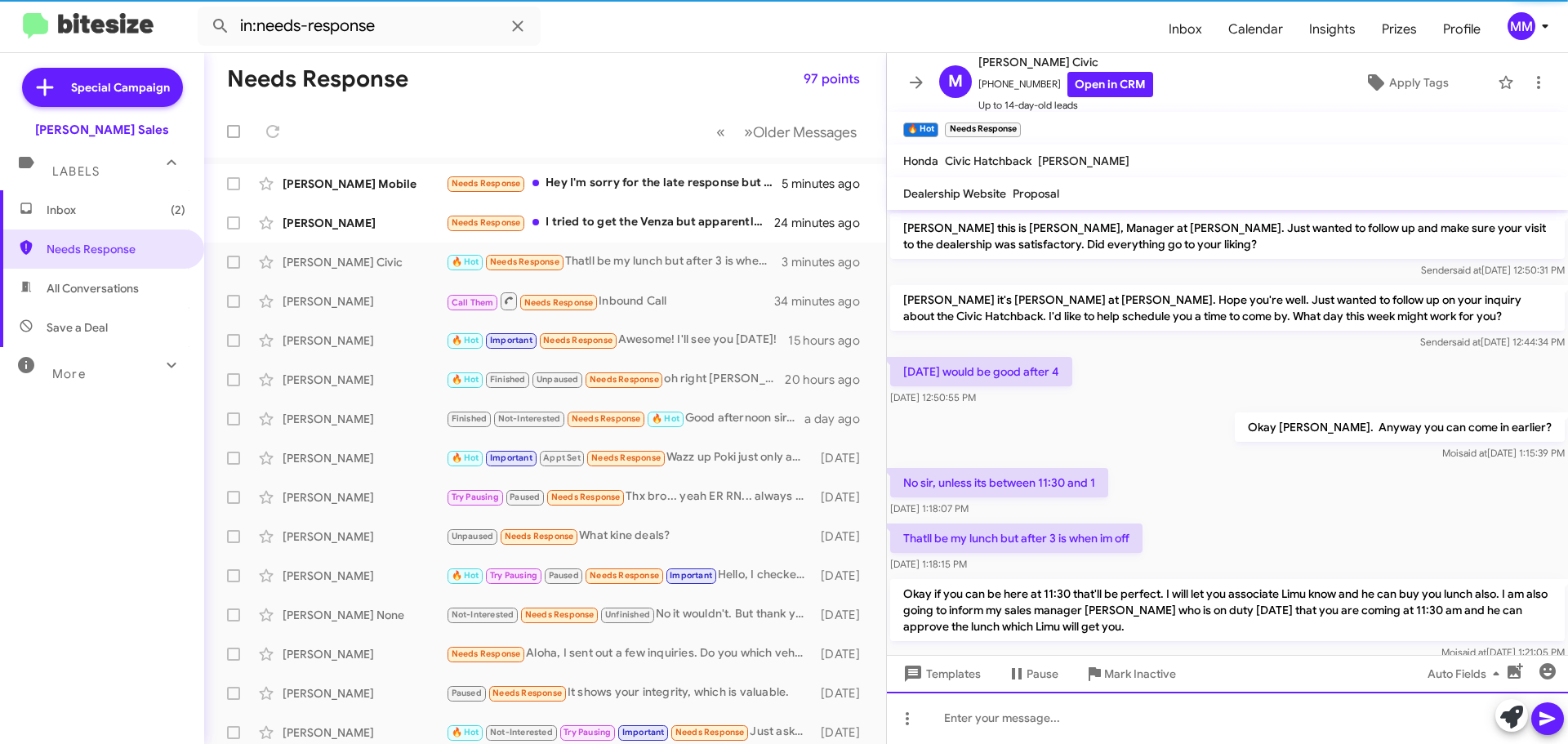
scroll to position [37, 0]
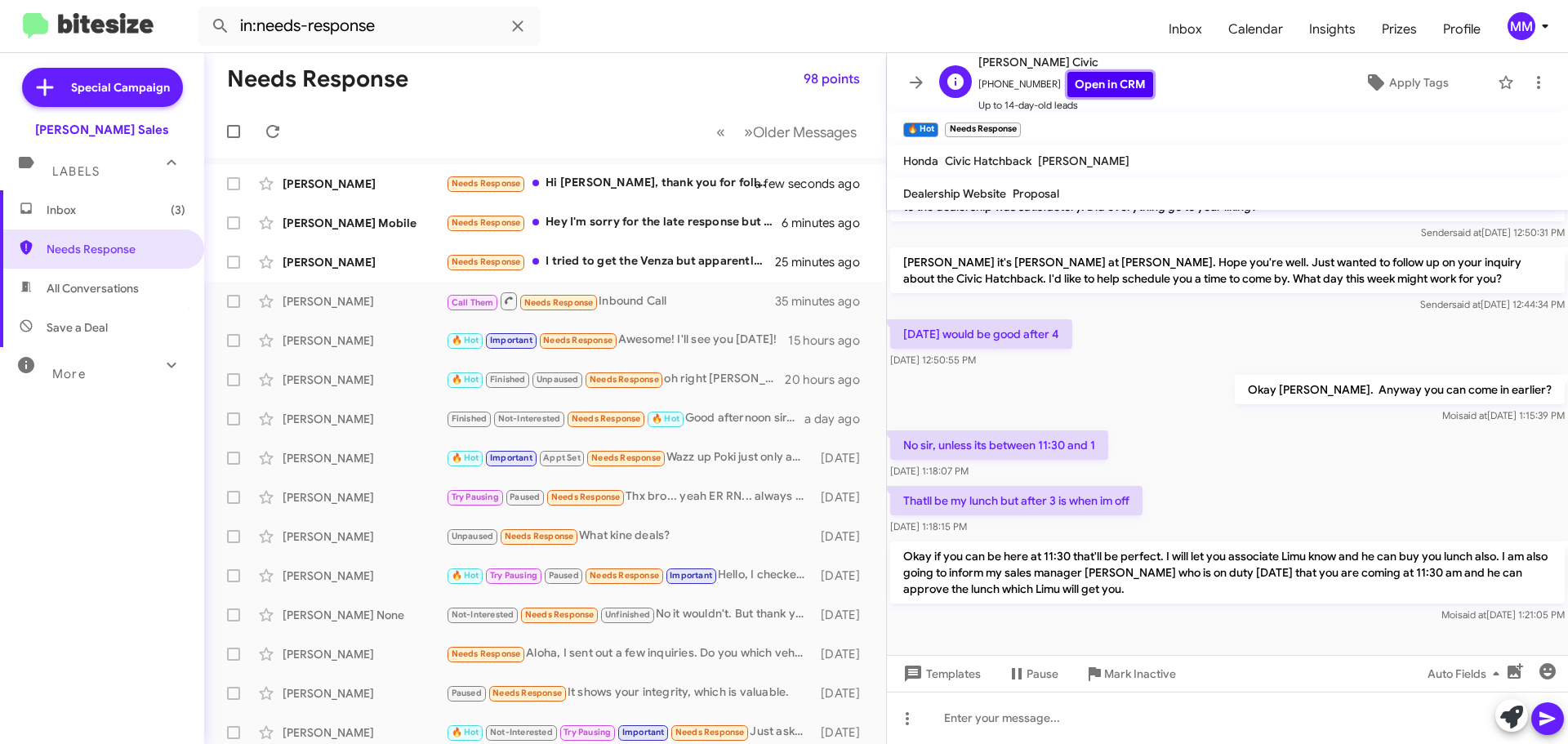
click at [1082, 86] on link "Open in CRM" at bounding box center [1110, 84] width 86 height 26
click at [391, 221] on div "[PERSON_NAME] Mobile" at bounding box center [365, 222] width 164 height 16
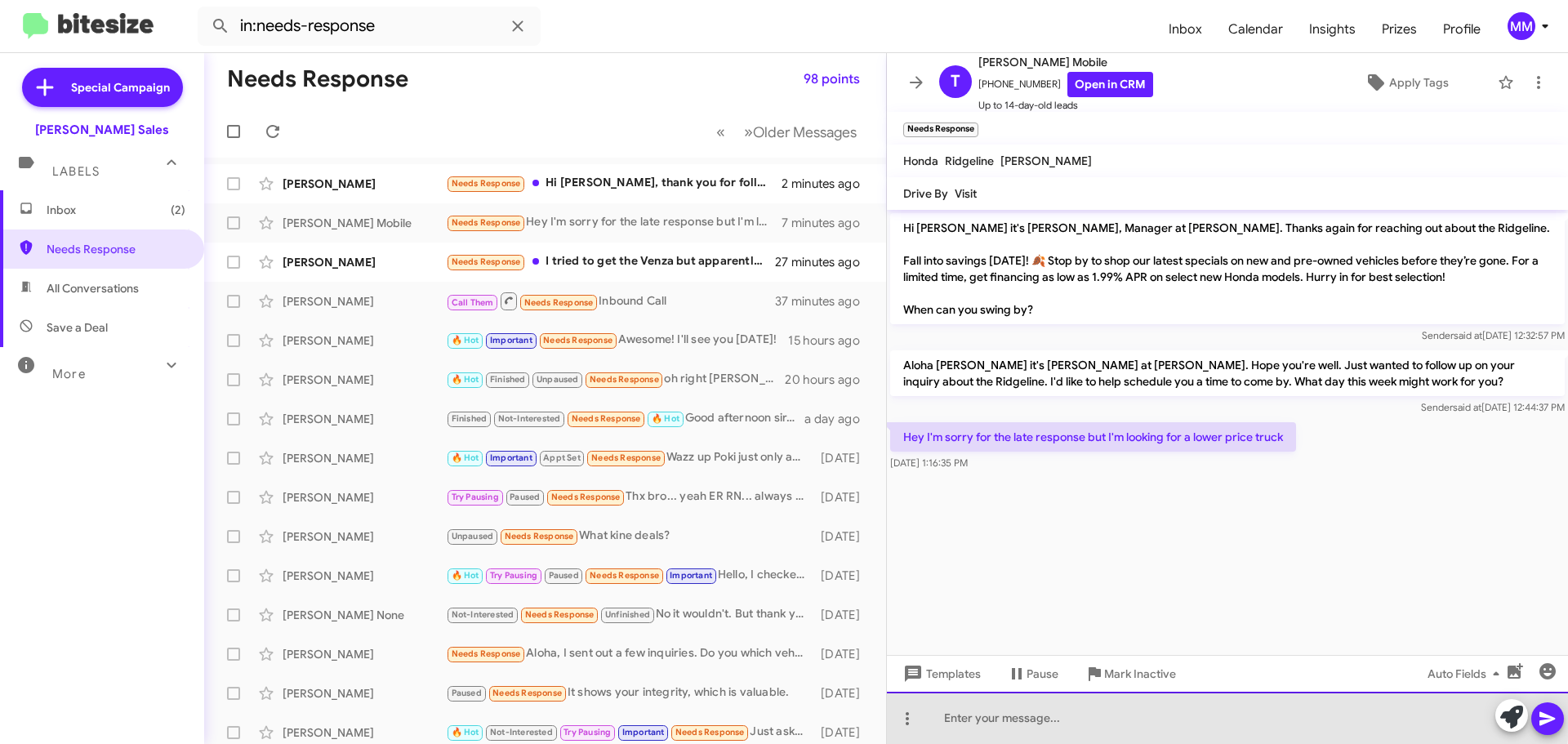
click at [1008, 716] on div at bounding box center [1227, 718] width 681 height 52
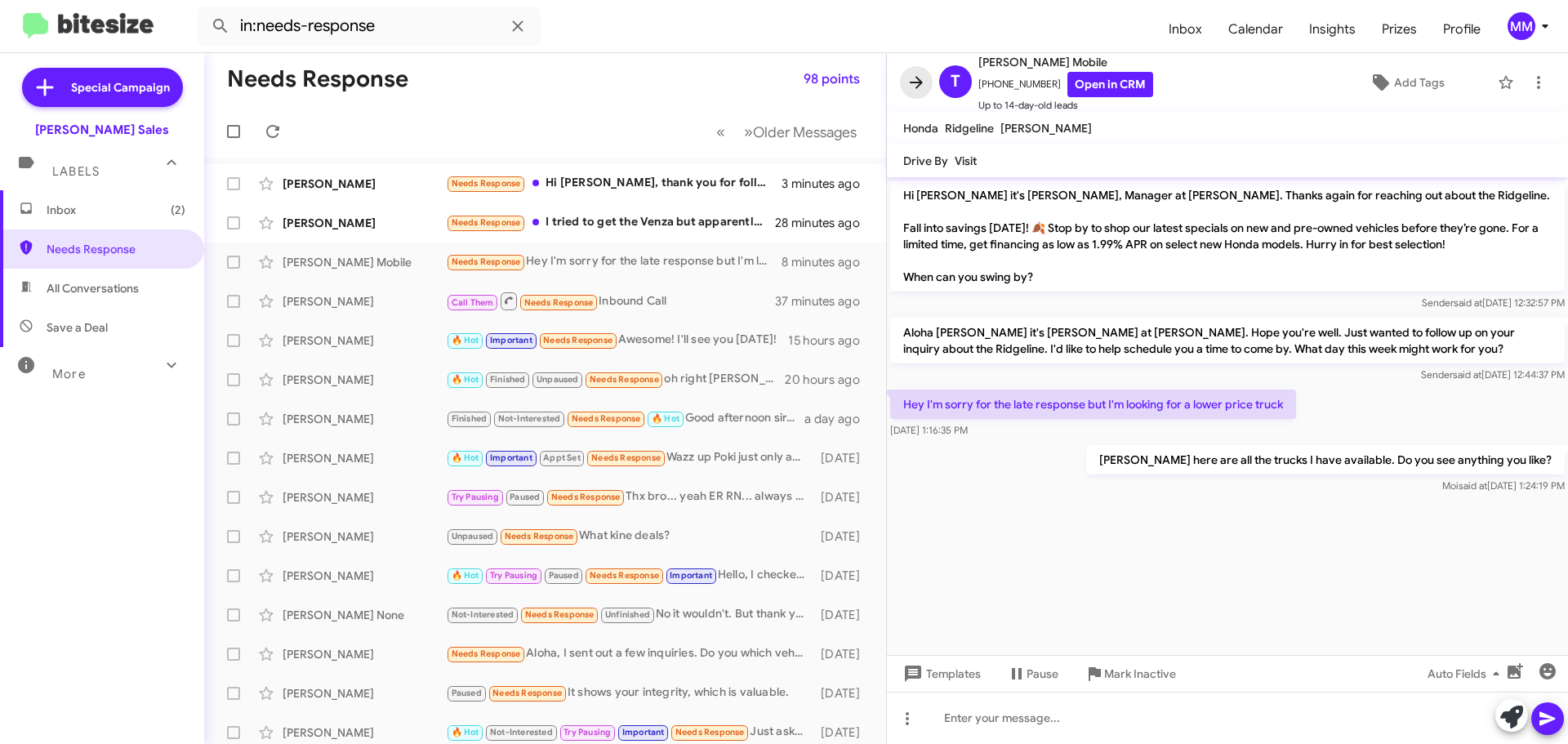
click at [922, 84] on icon at bounding box center [916, 82] width 13 height 12
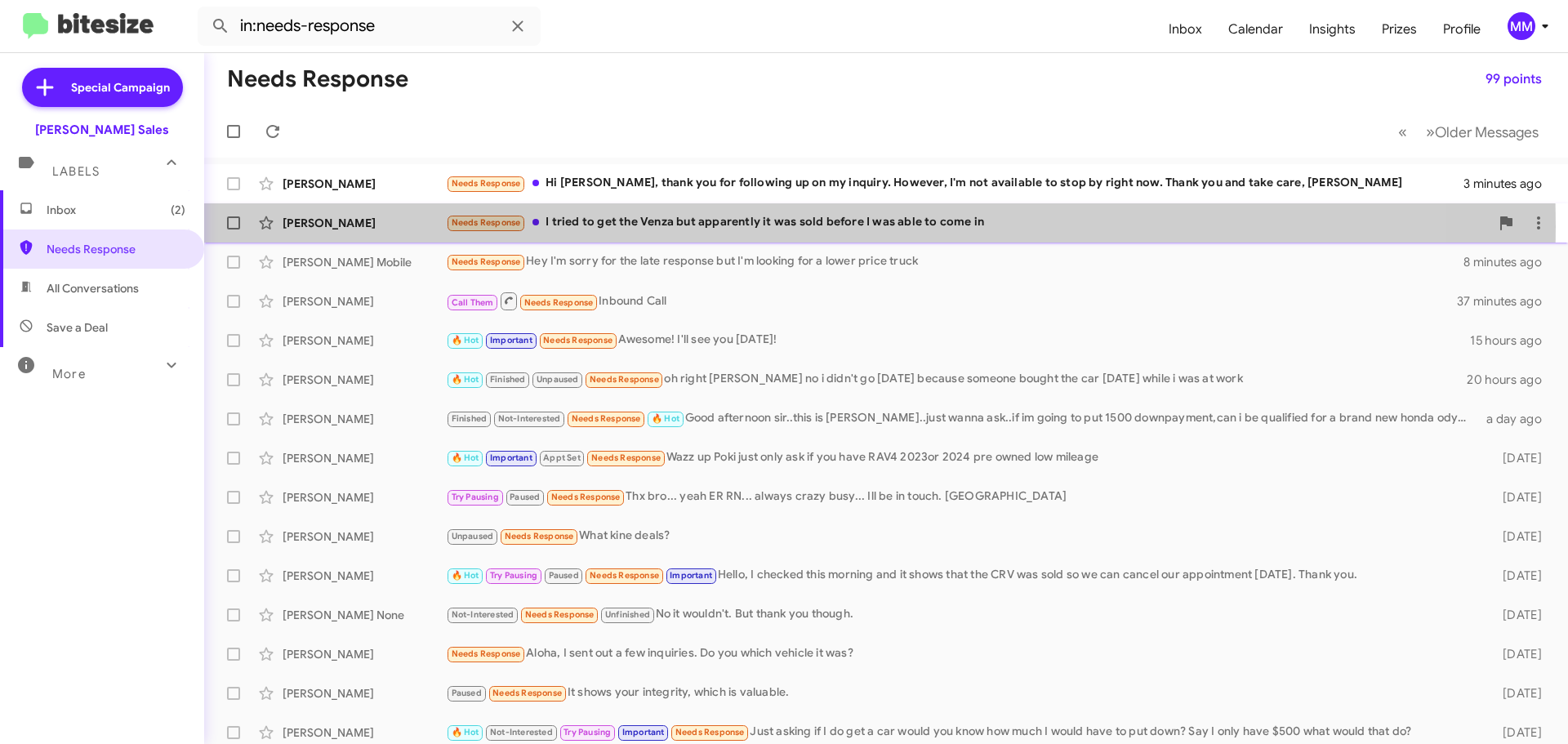
click at [670, 227] on div "Needs Response I tried to get the Venza but apparently it was sold before I was…" at bounding box center [968, 222] width 1043 height 19
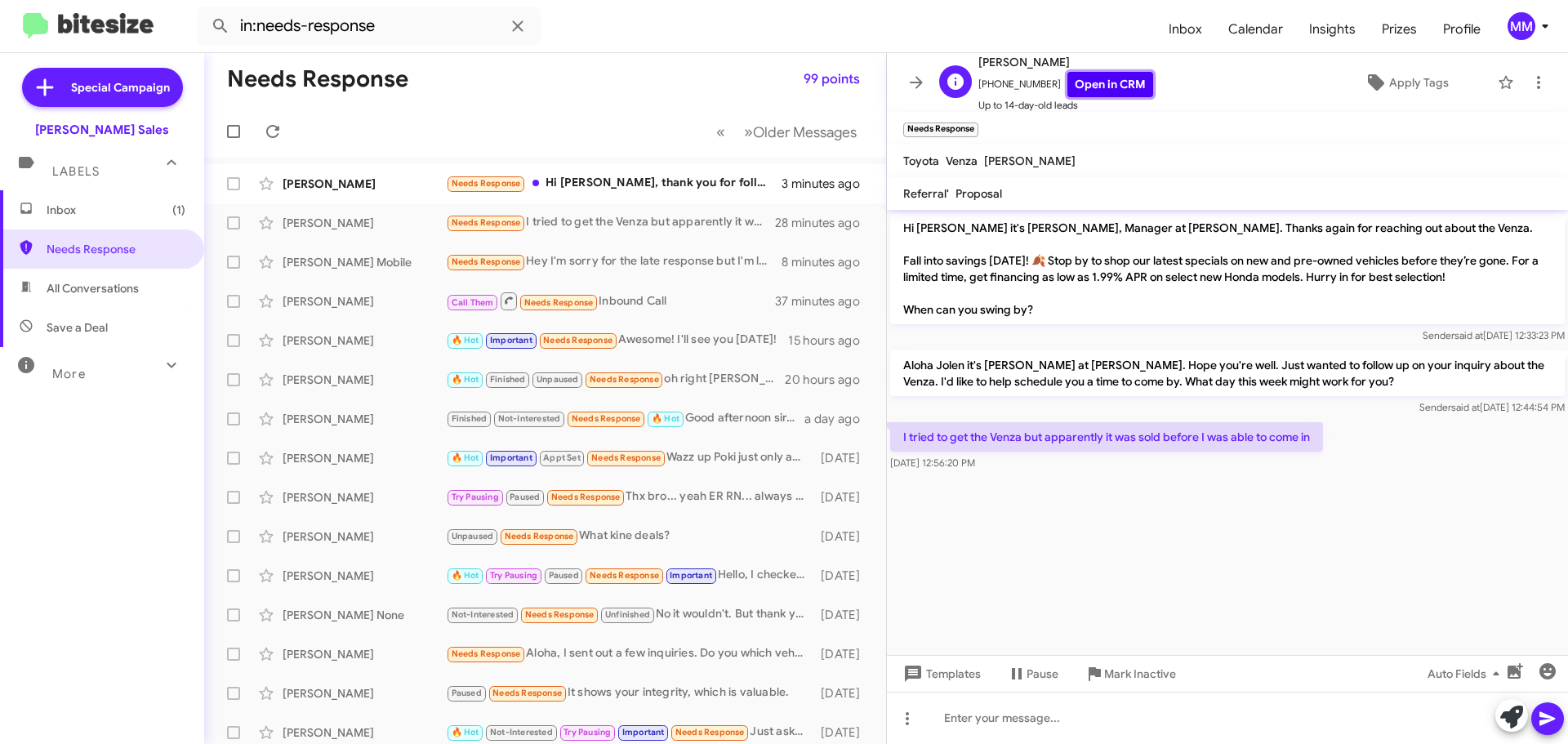
click at [1086, 85] on link "Open in CRM" at bounding box center [1110, 84] width 86 height 26
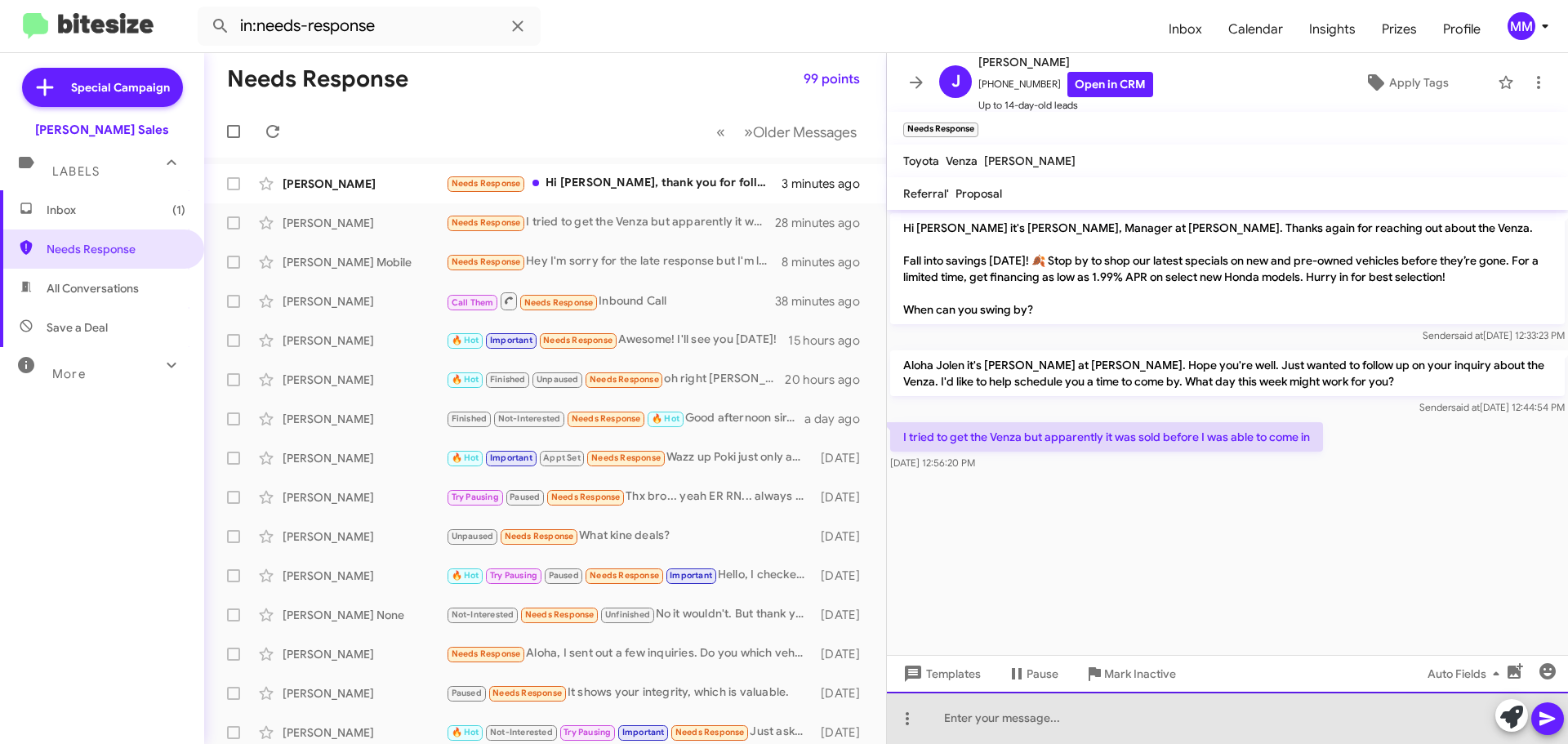
click at [967, 730] on div at bounding box center [1227, 718] width 681 height 52
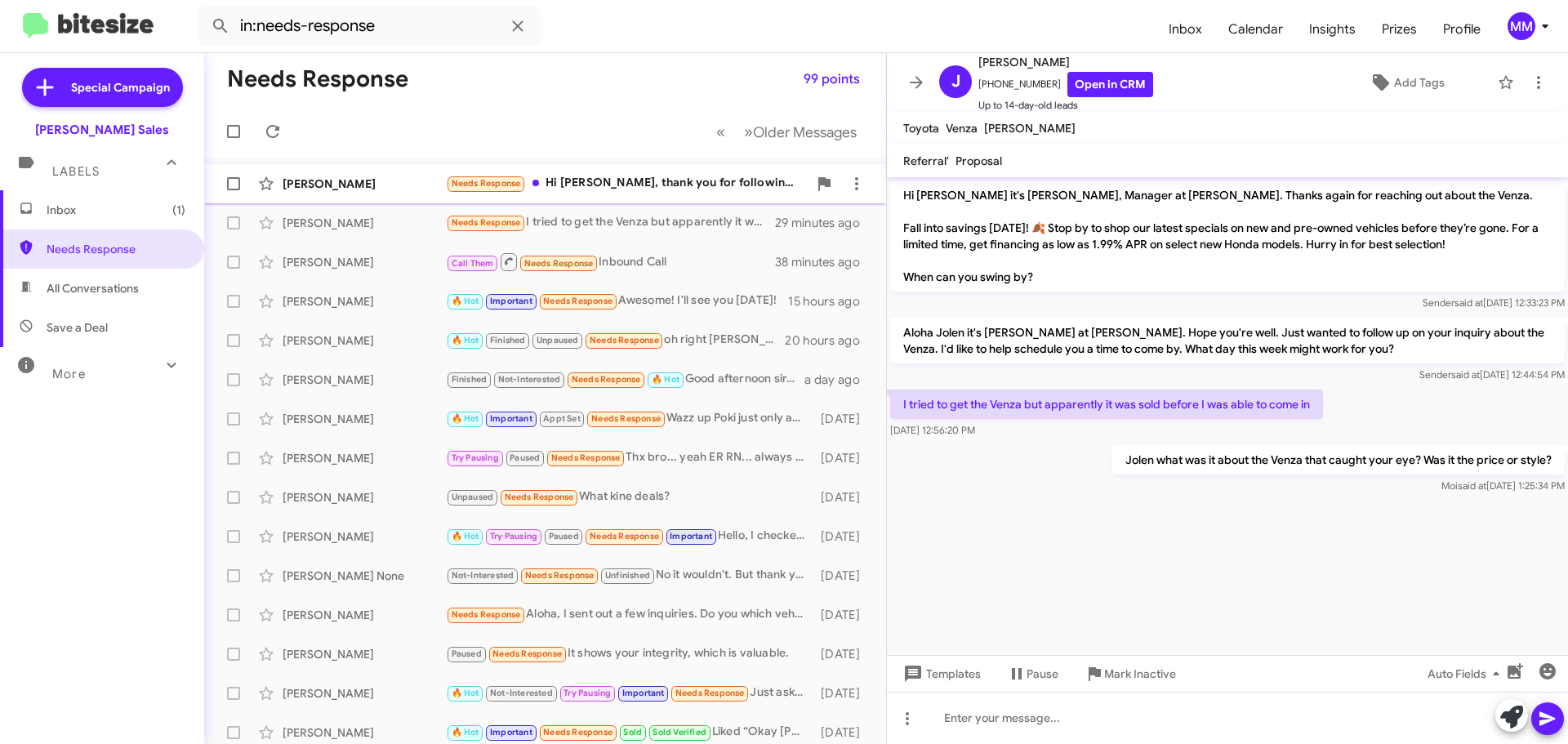
click at [641, 182] on div "Needs Response Hi [PERSON_NAME], thank you for following up on my inquiry. Howe…" at bounding box center [627, 183] width 362 height 19
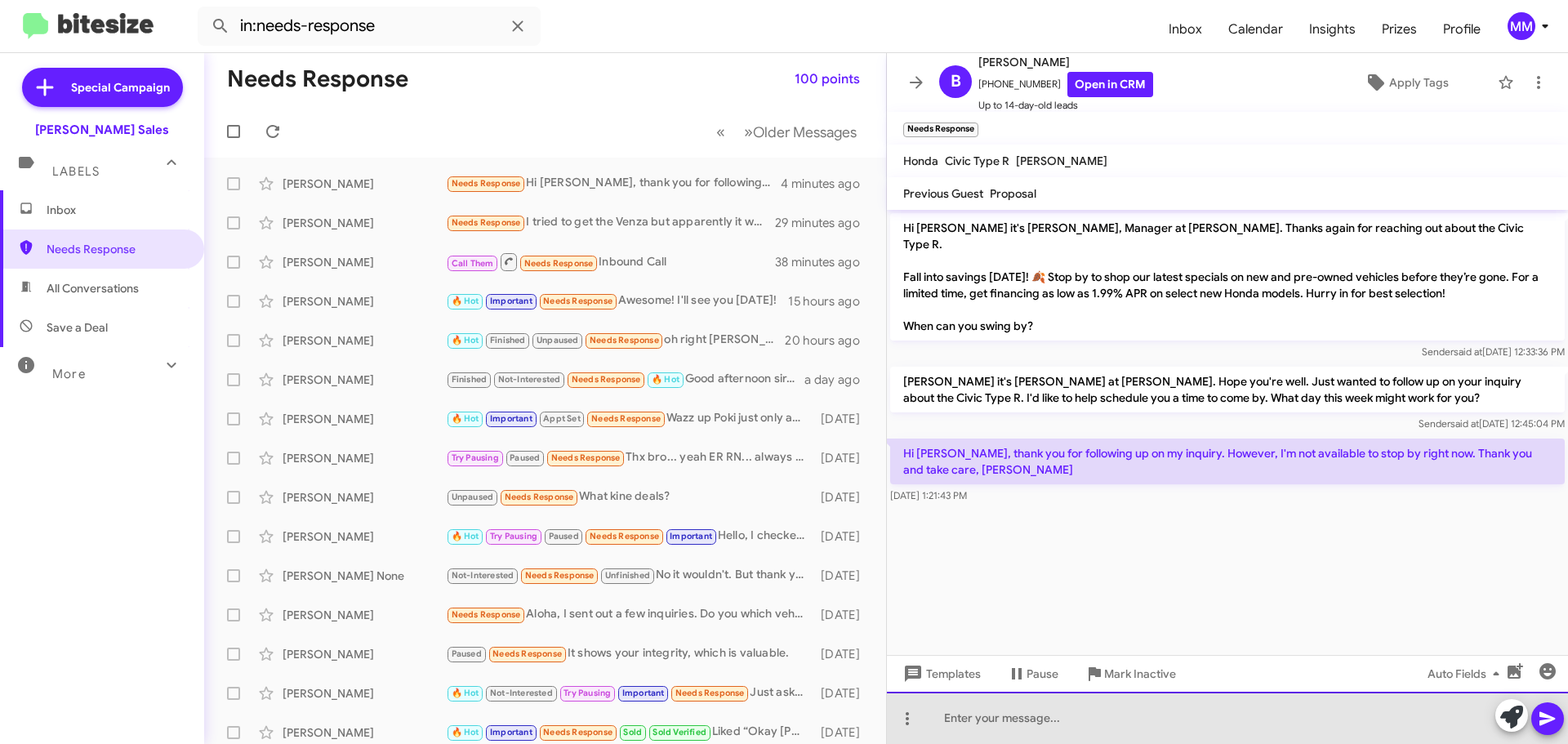
click at [966, 724] on div at bounding box center [1227, 718] width 681 height 52
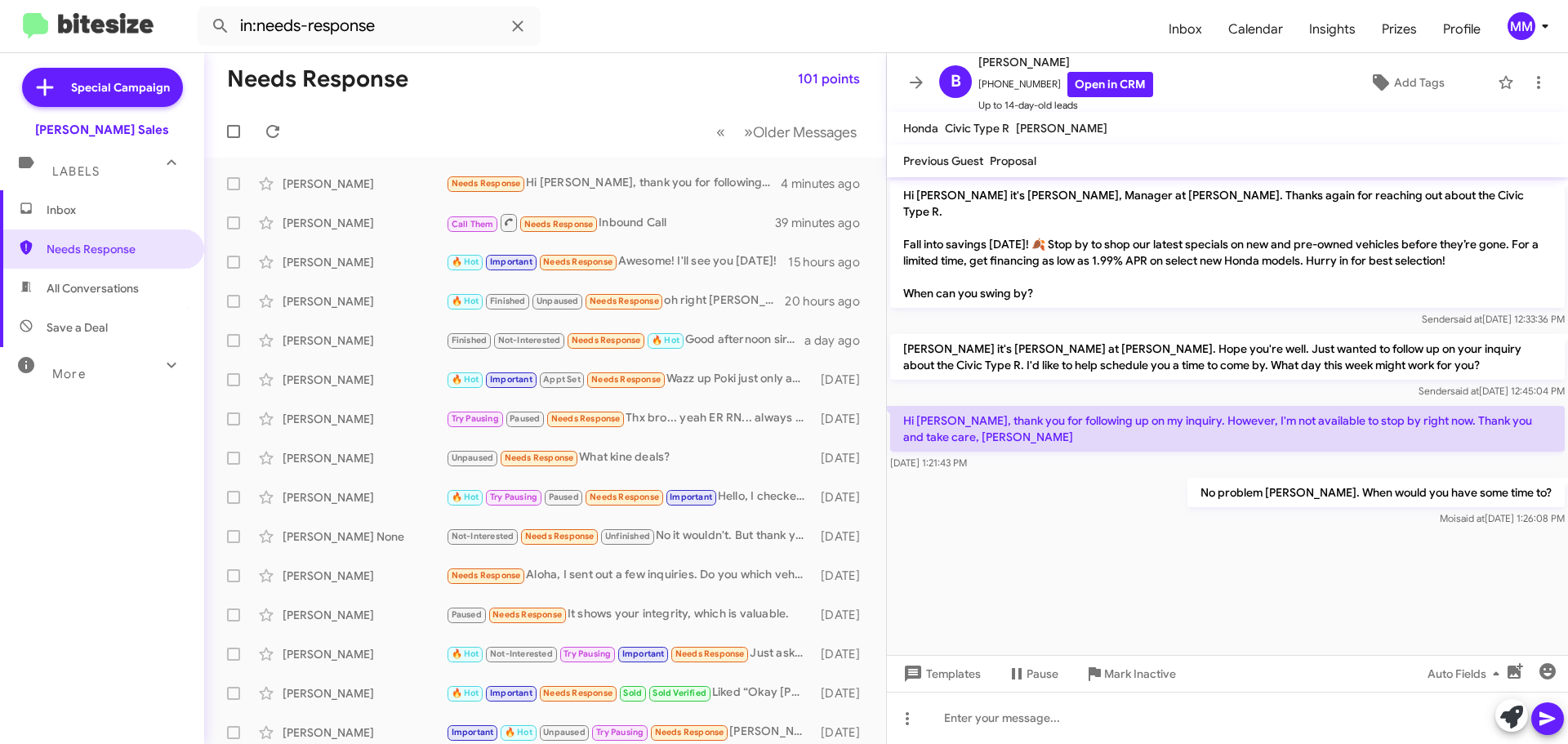
click at [102, 288] on span "All Conversations" at bounding box center [93, 288] width 92 height 16
type input "in:all-conversations"
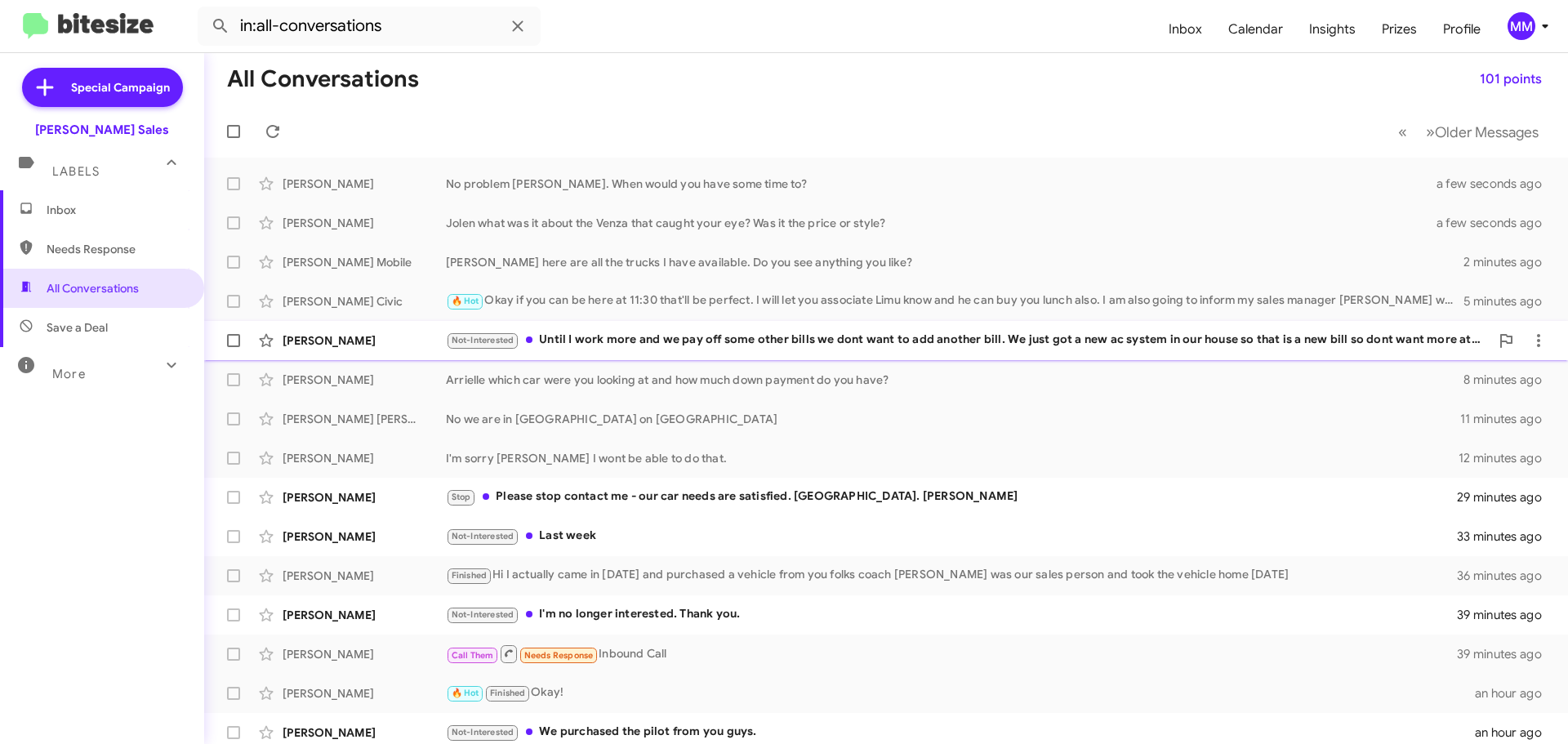
click at [633, 338] on div "Not-Interested Until I work more and we pay off some other bills we dont want t…" at bounding box center [968, 340] width 1043 height 19
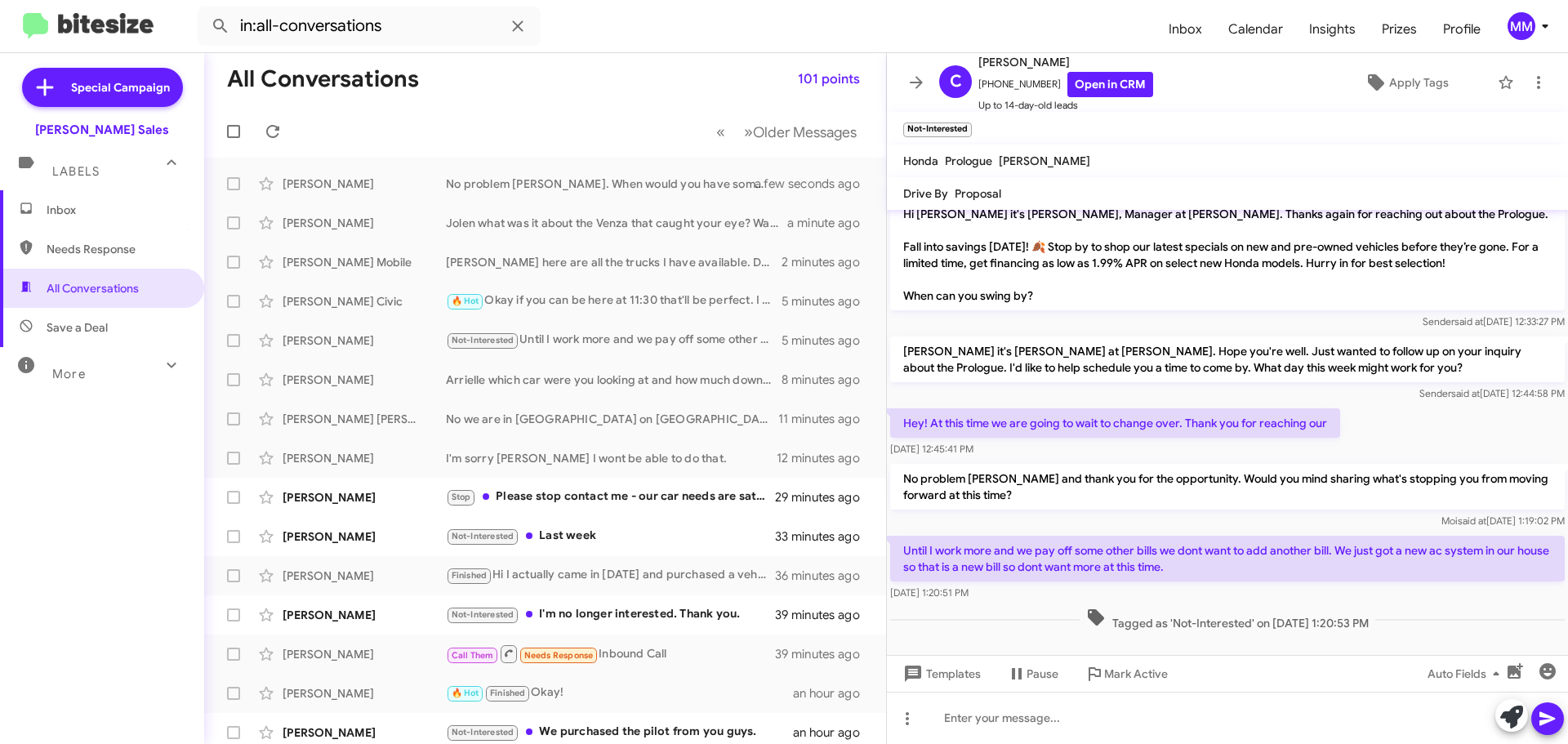
scroll to position [18, 0]
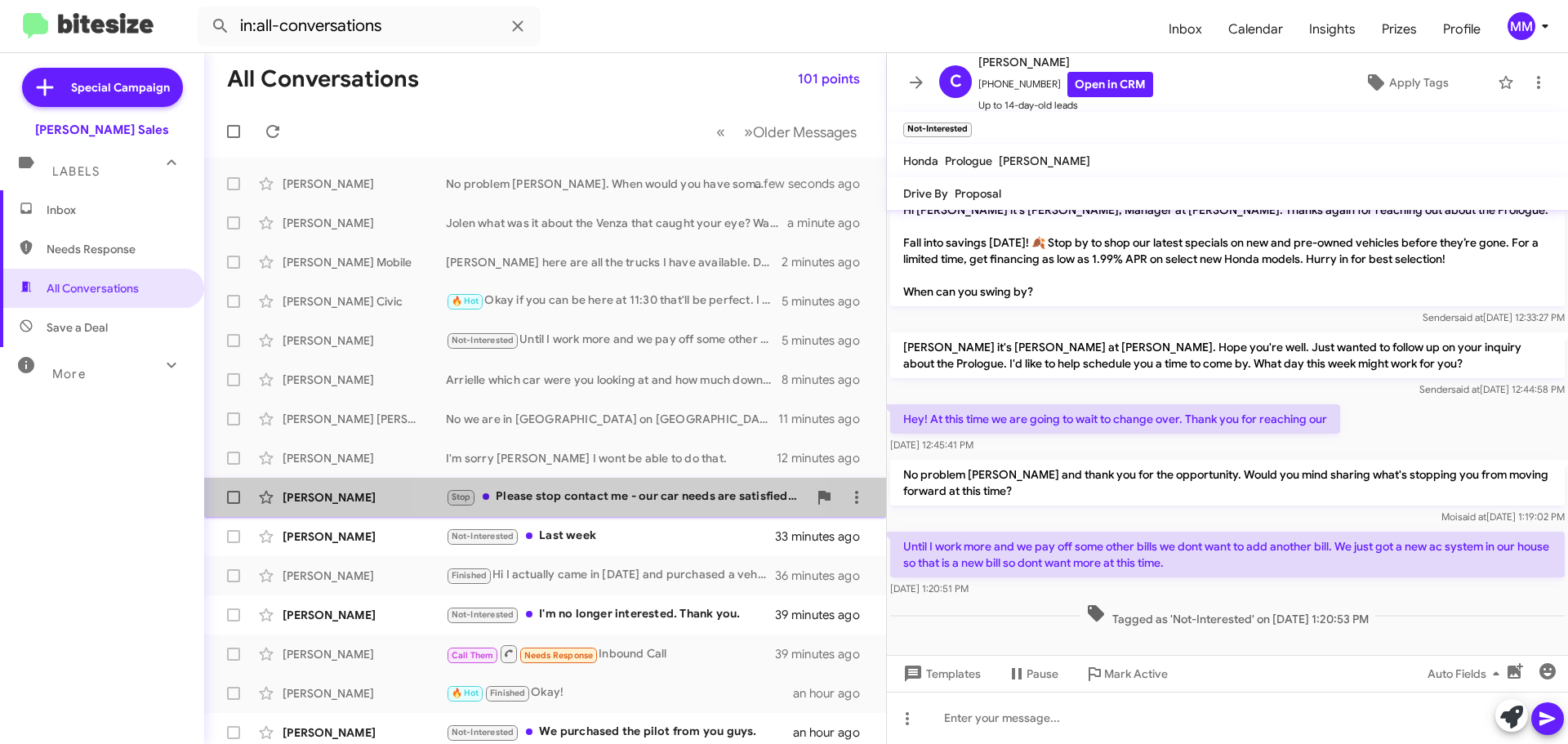
click at [571, 493] on div "Stop Please stop contact me - our car needs are satisfied. [GEOGRAPHIC_DATA]. […" at bounding box center [627, 497] width 362 height 19
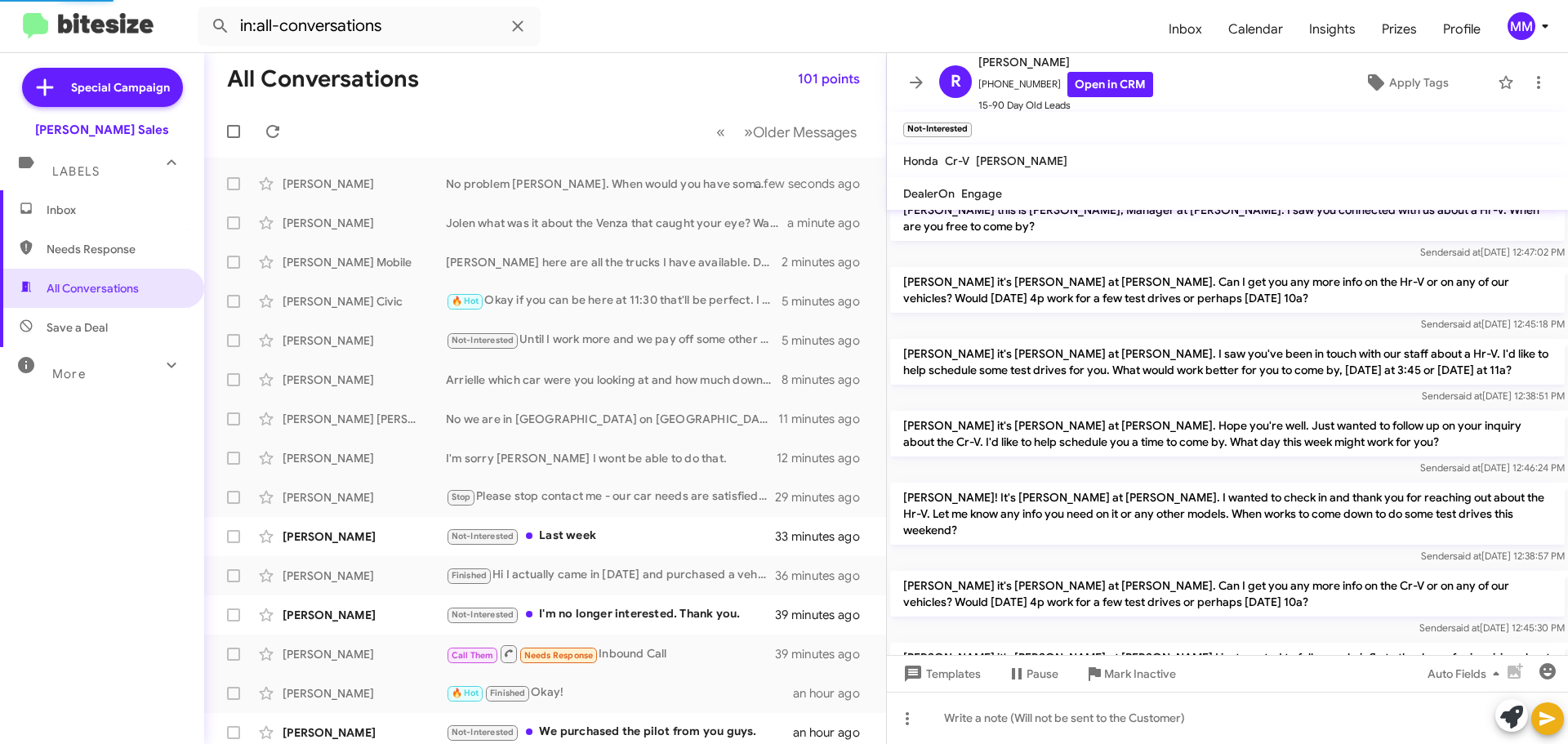
scroll to position [809, 0]
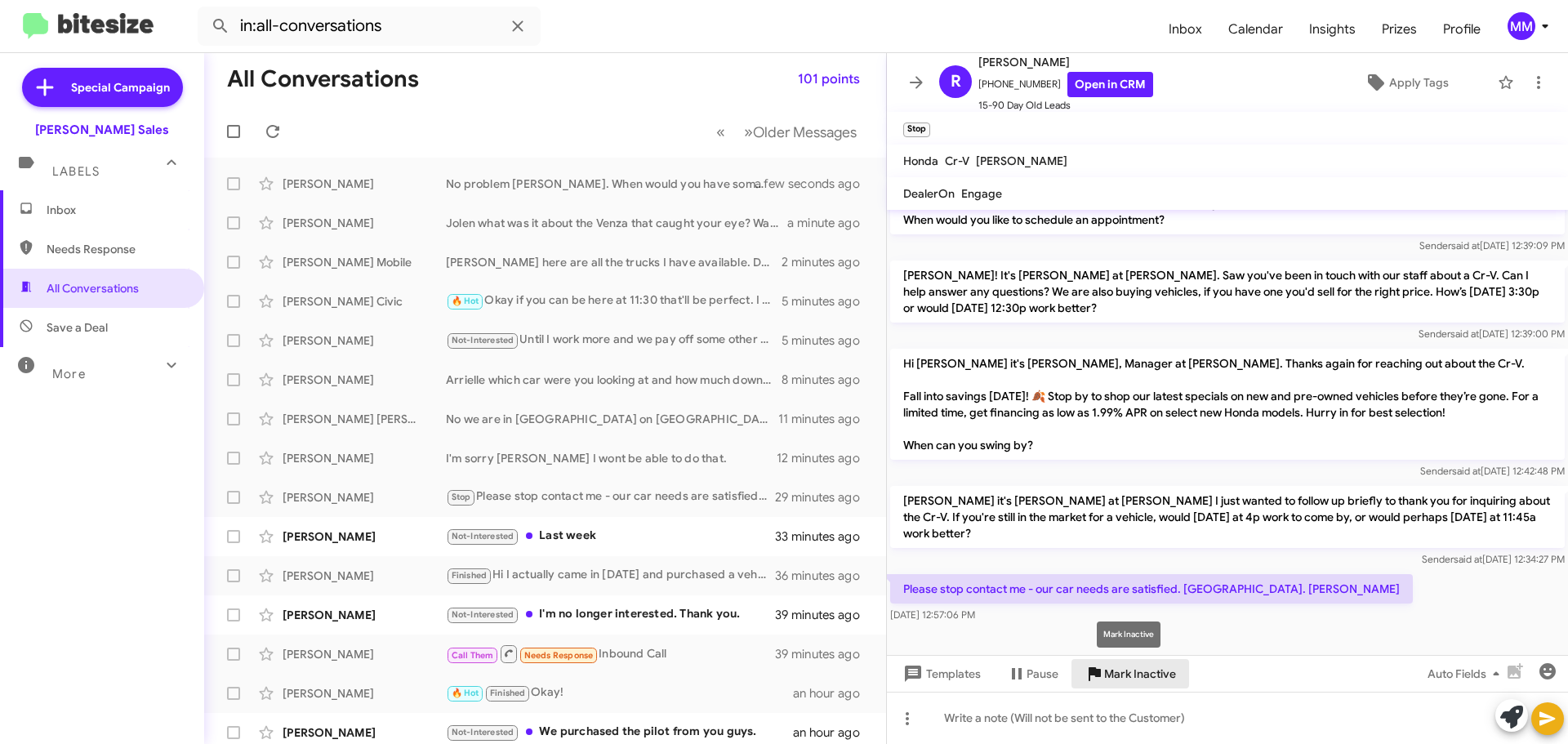
click at [1126, 672] on span "Mark Inactive" at bounding box center [1140, 674] width 72 height 30
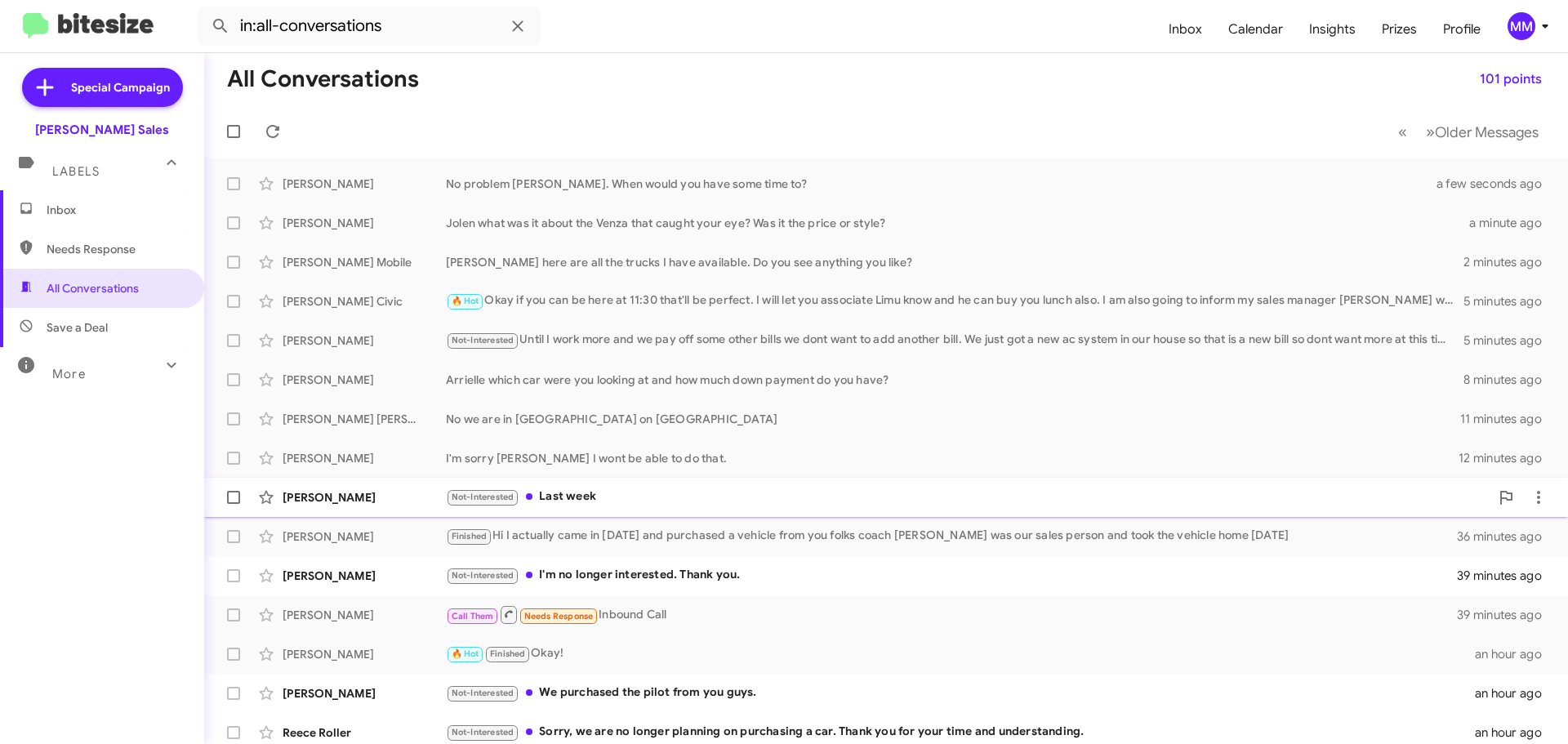
click at [582, 499] on div "Not-Interested Last week" at bounding box center [968, 497] width 1043 height 19
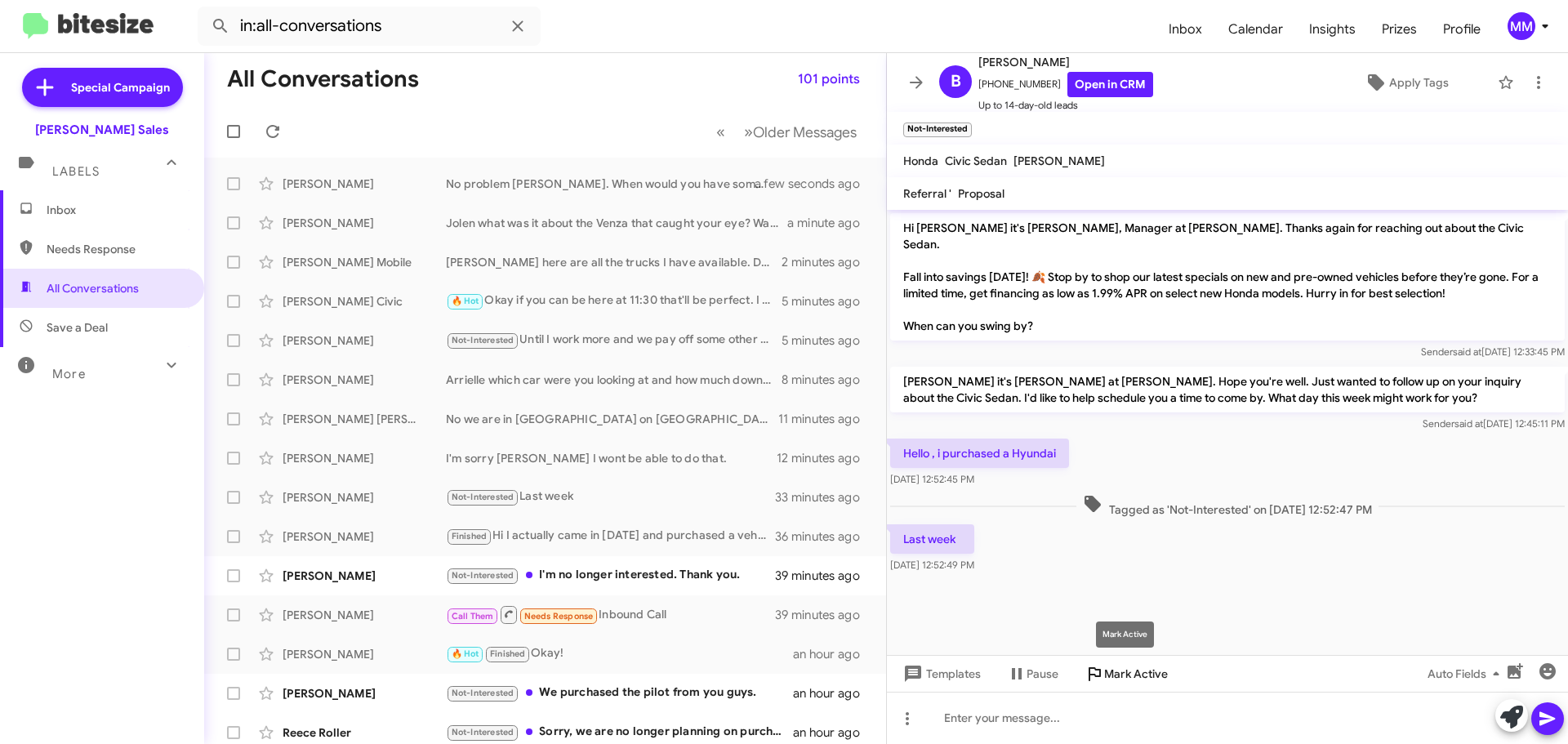
click at [1120, 673] on span "Mark Active" at bounding box center [1135, 674] width 64 height 30
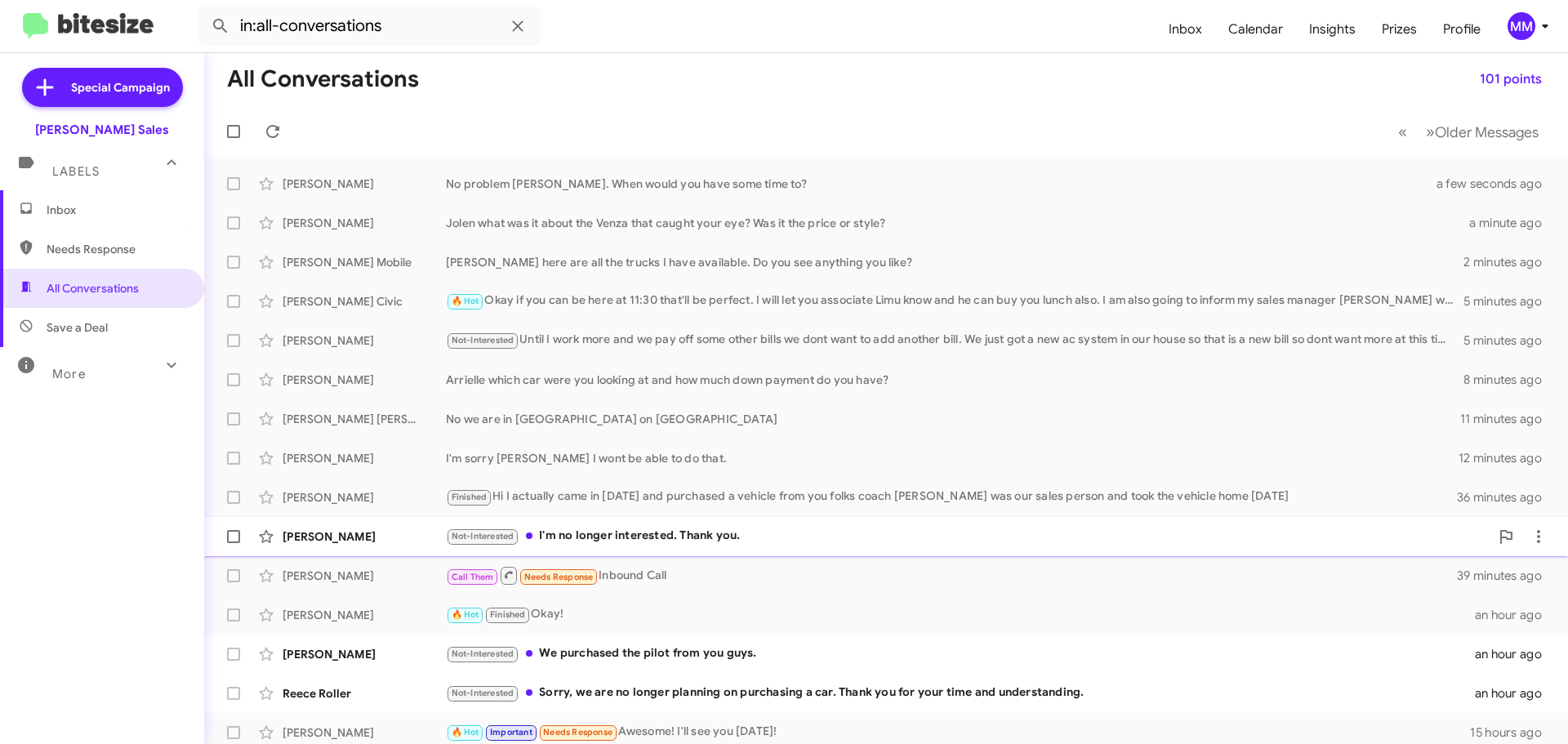
click at [685, 539] on div "Not-Interested I'm no longer interested. Thank you." at bounding box center [968, 536] width 1043 height 19
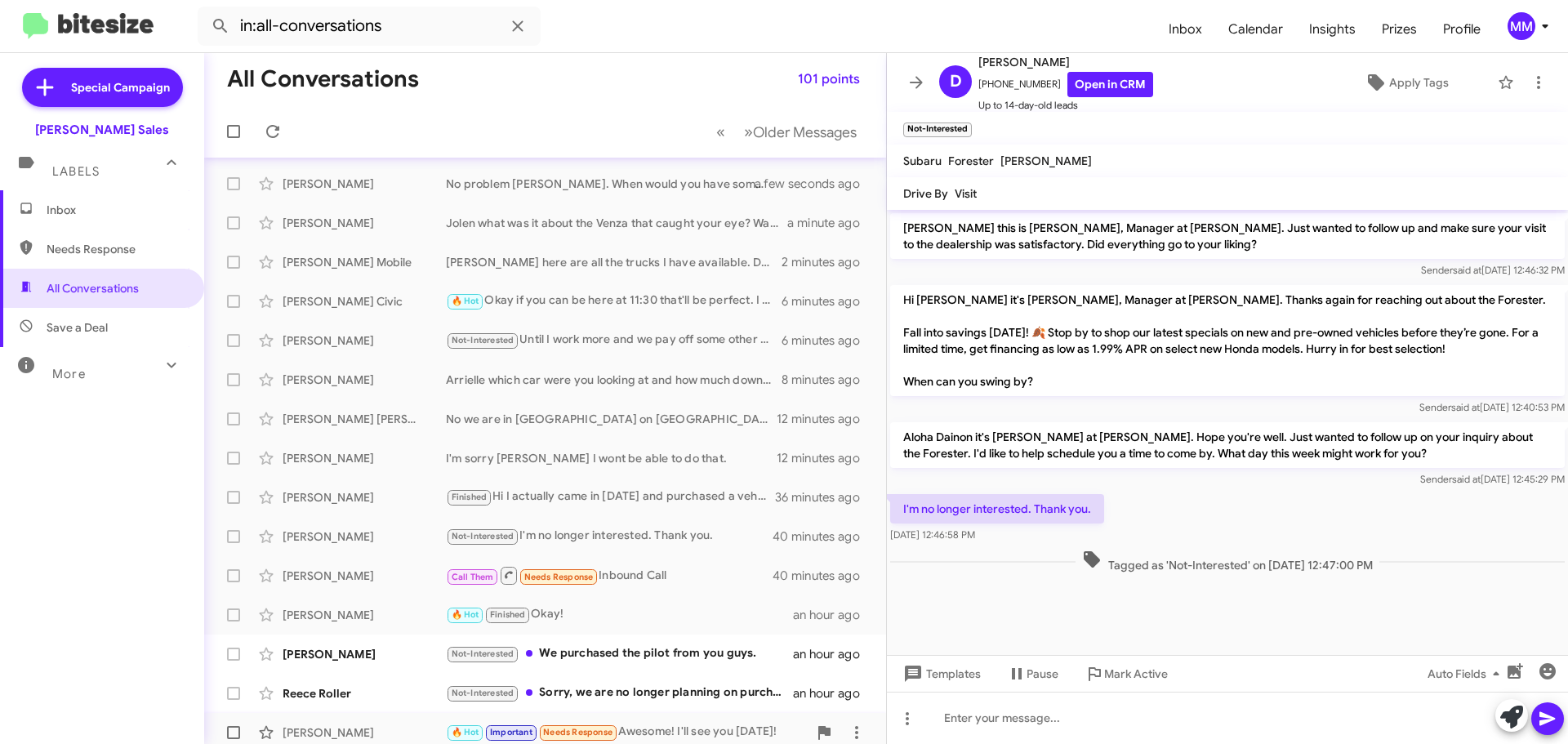
scroll to position [126, 0]
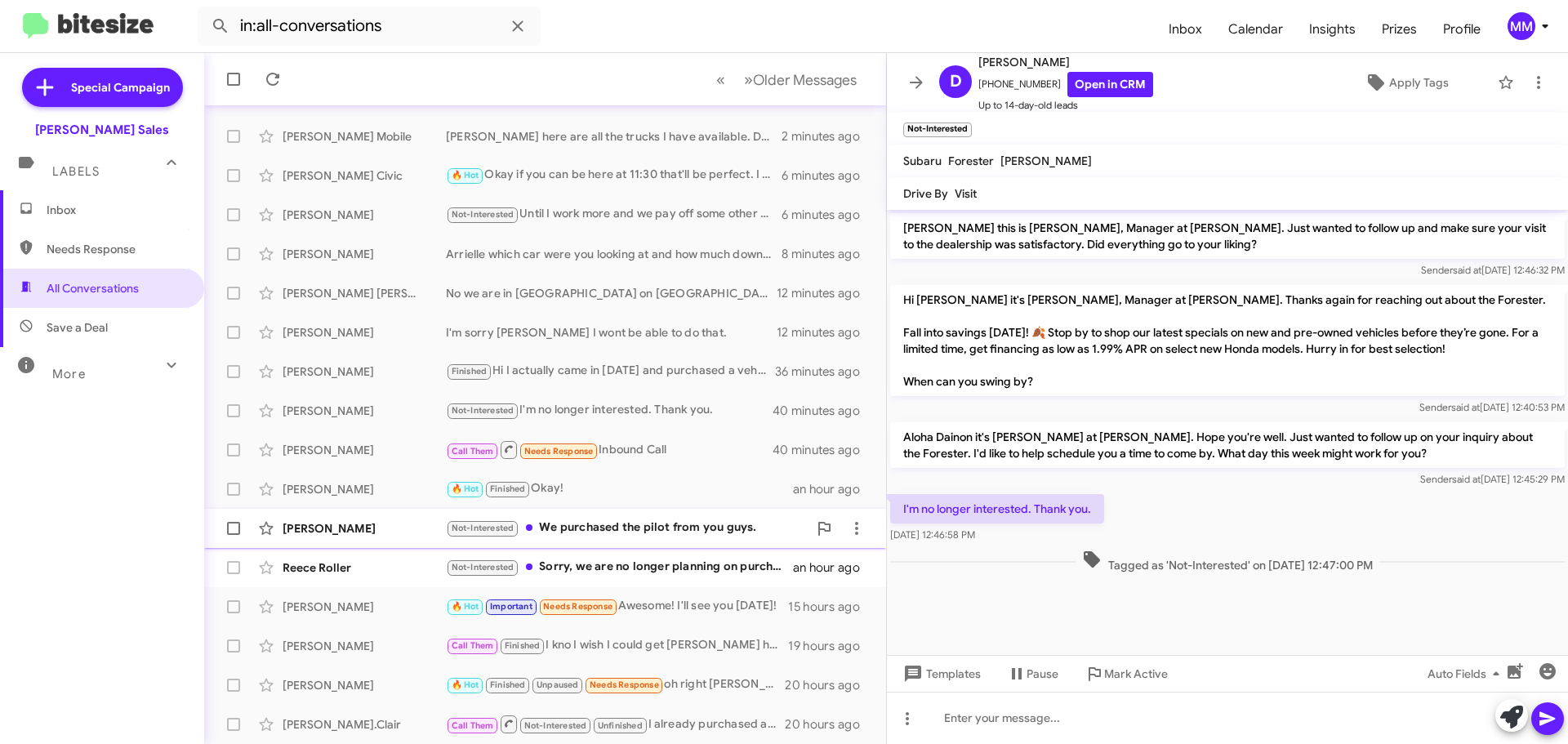
click at [632, 531] on div "Not-Interested We purchased the pilot from you guys." at bounding box center [627, 528] width 362 height 19
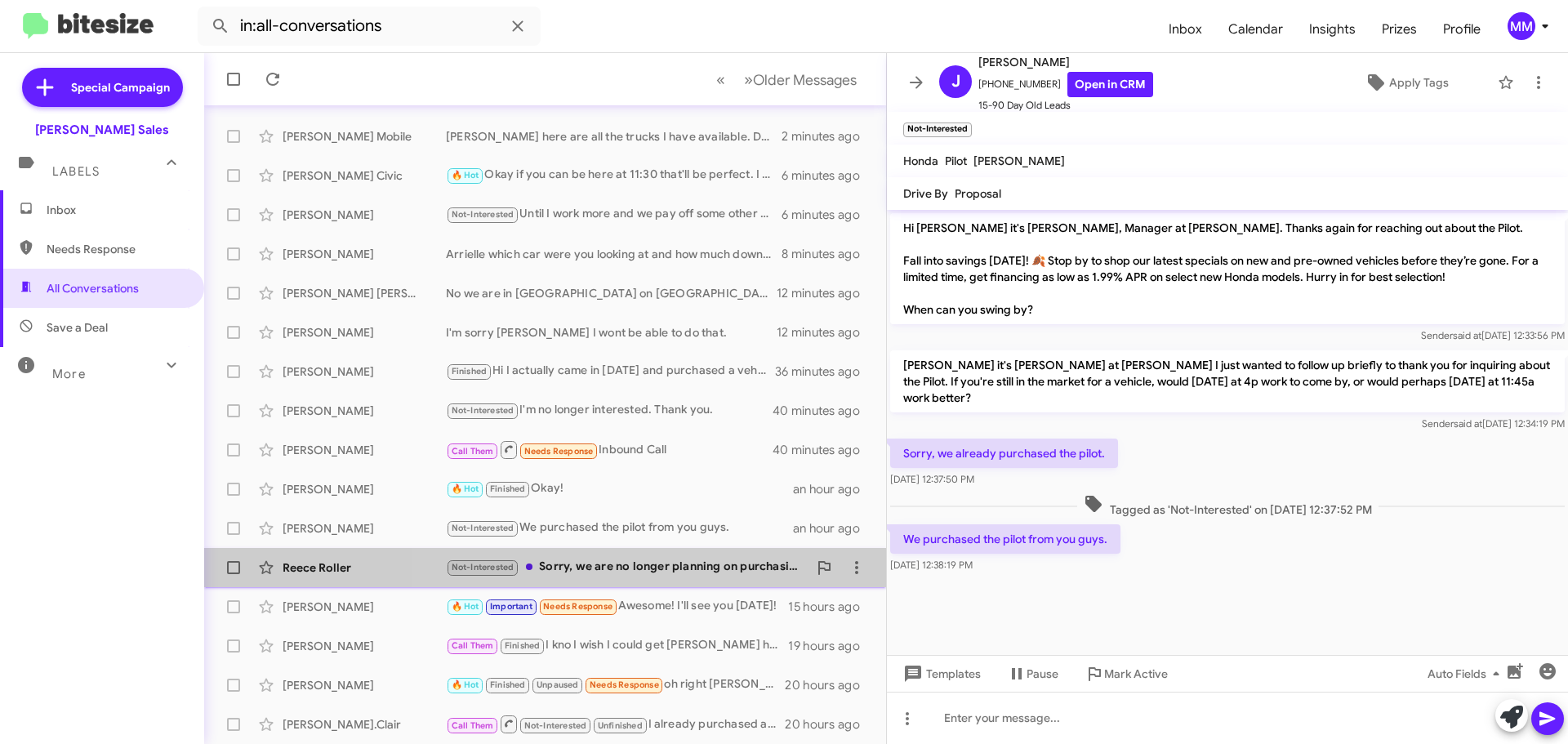
click at [642, 566] on div "Not-Interested Sorry, we are no longer planning on purchasing a car. Thank you …" at bounding box center [627, 568] width 362 height 19
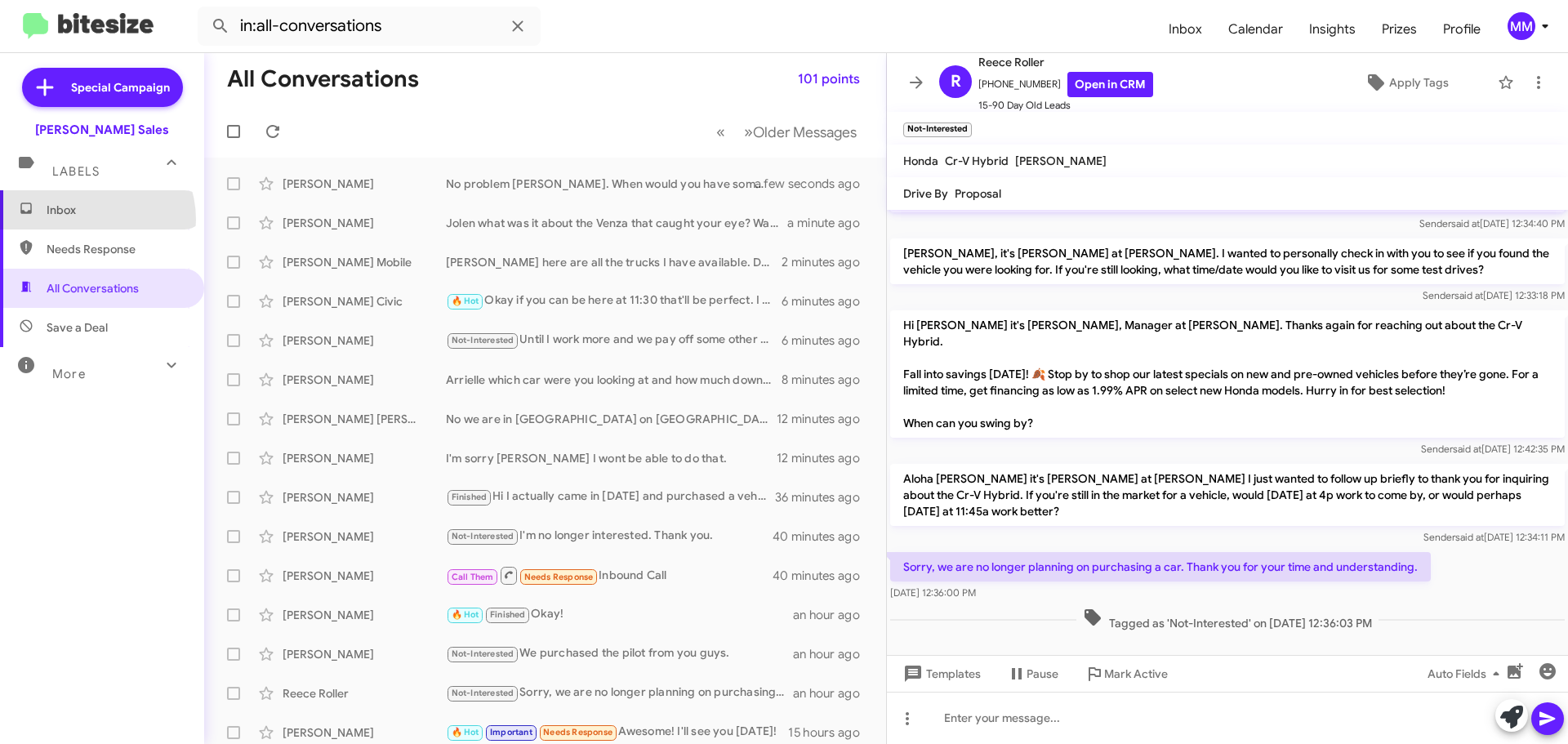
click at [86, 220] on span "Inbox" at bounding box center [102, 210] width 204 height 39
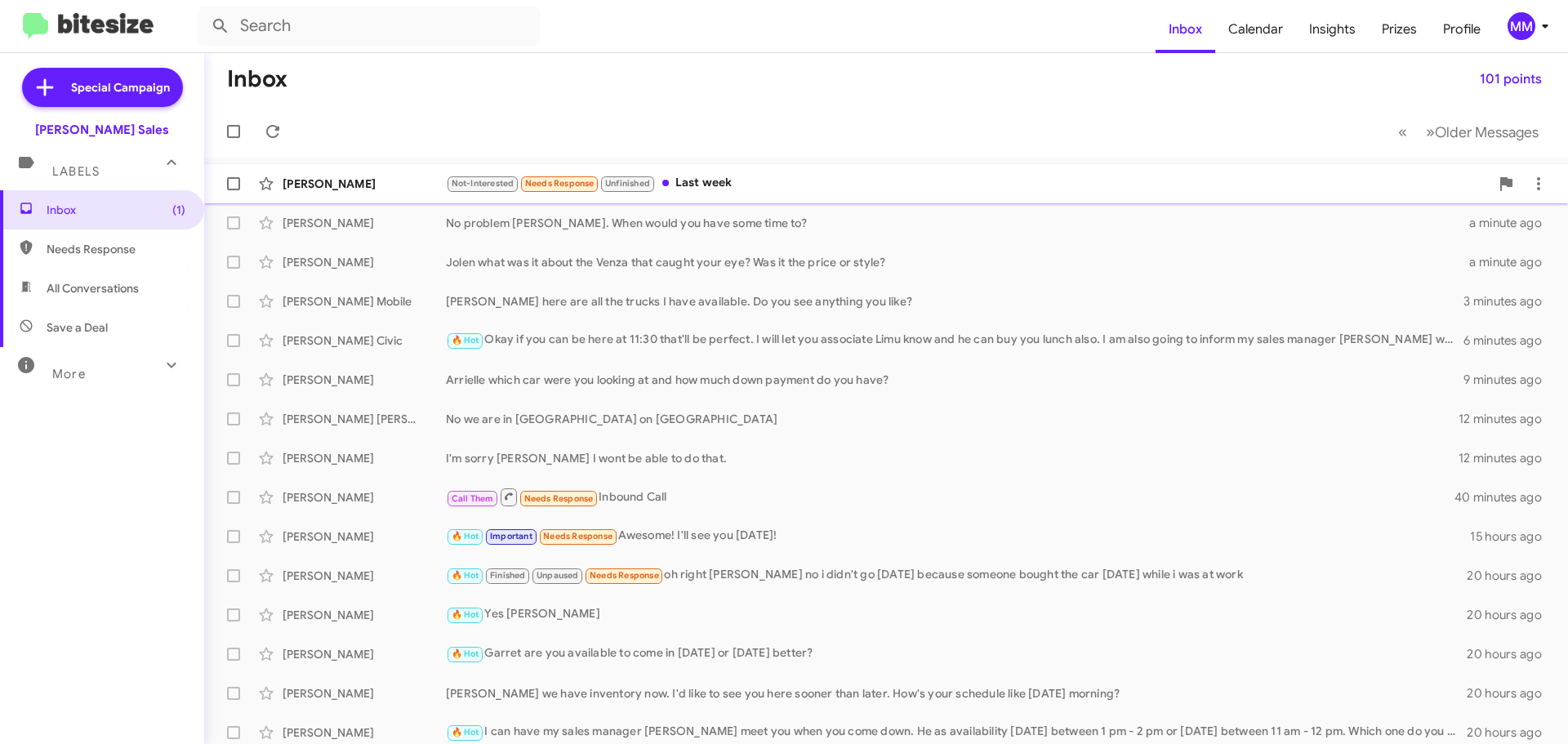
click at [366, 190] on div "[PERSON_NAME]" at bounding box center [365, 183] width 164 height 16
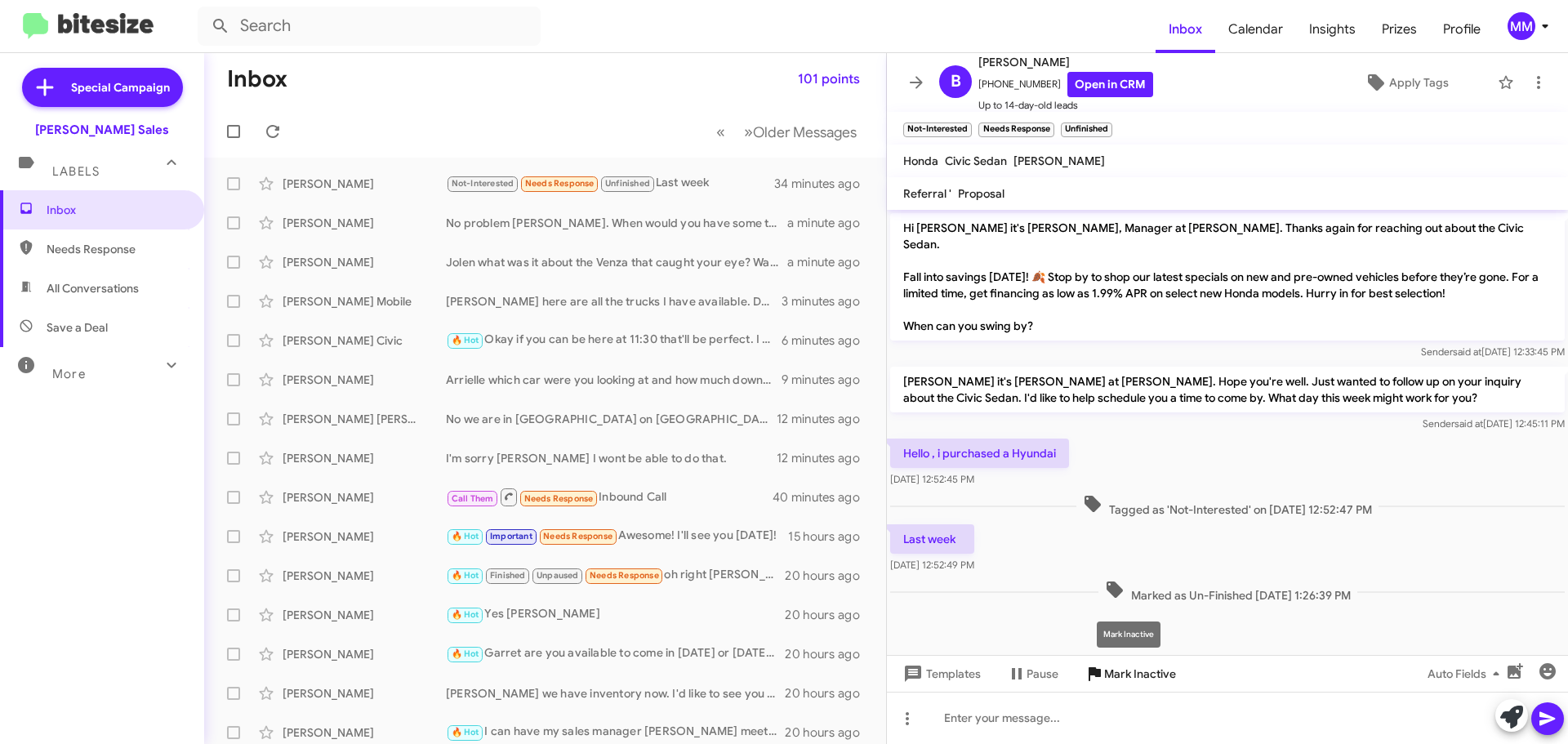
click at [1122, 673] on span "Mark Inactive" at bounding box center [1140, 674] width 72 height 30
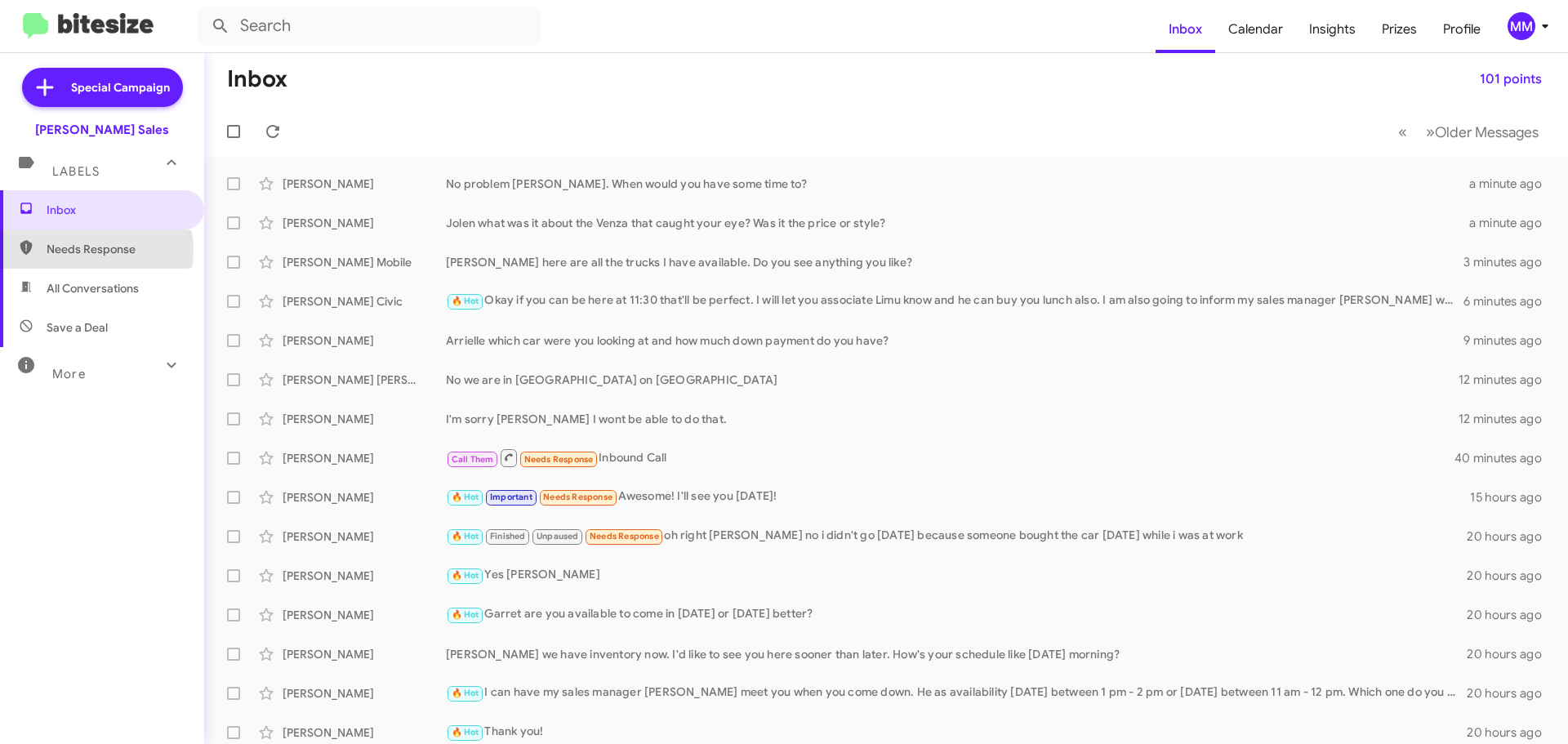
click at [74, 251] on span "Needs Response" at bounding box center [116, 249] width 139 height 16
type input "in:needs-response"
